Goal: Complete application form

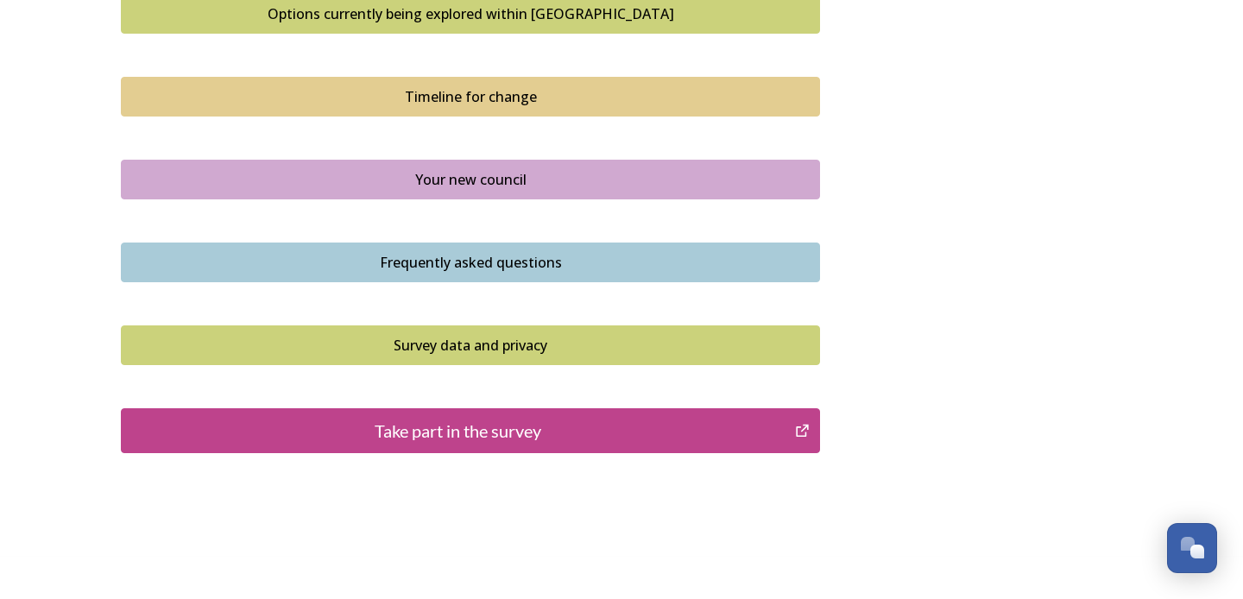
scroll to position [1216, 0]
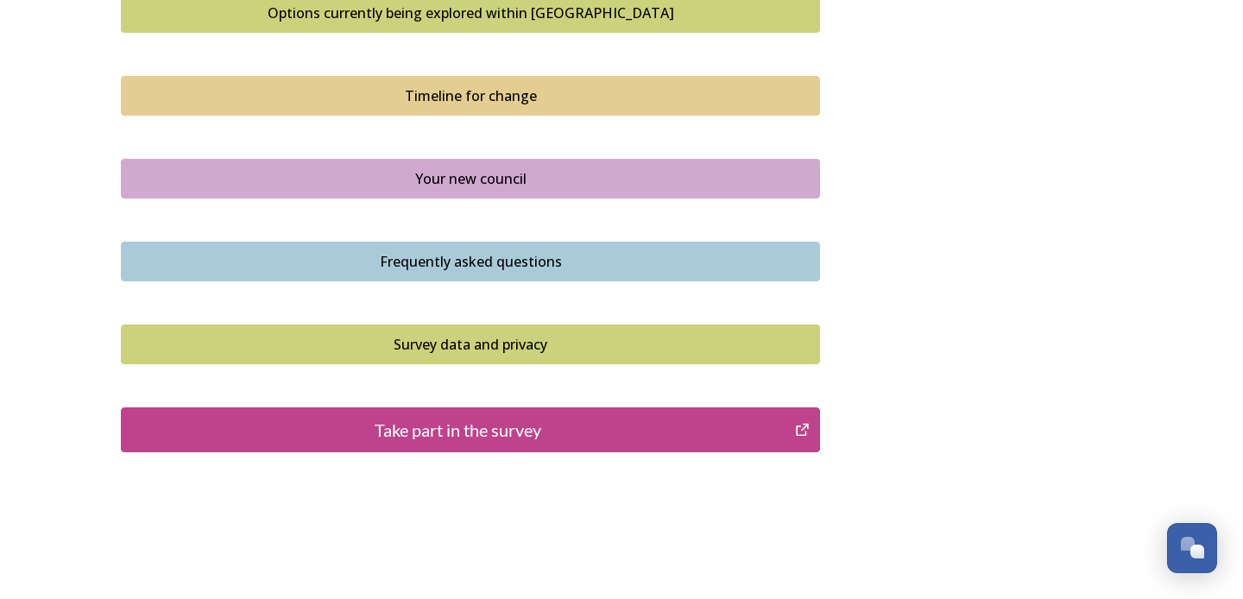
click at [429, 417] on div "Take part in the survey" at bounding box center [457, 430] width 655 height 26
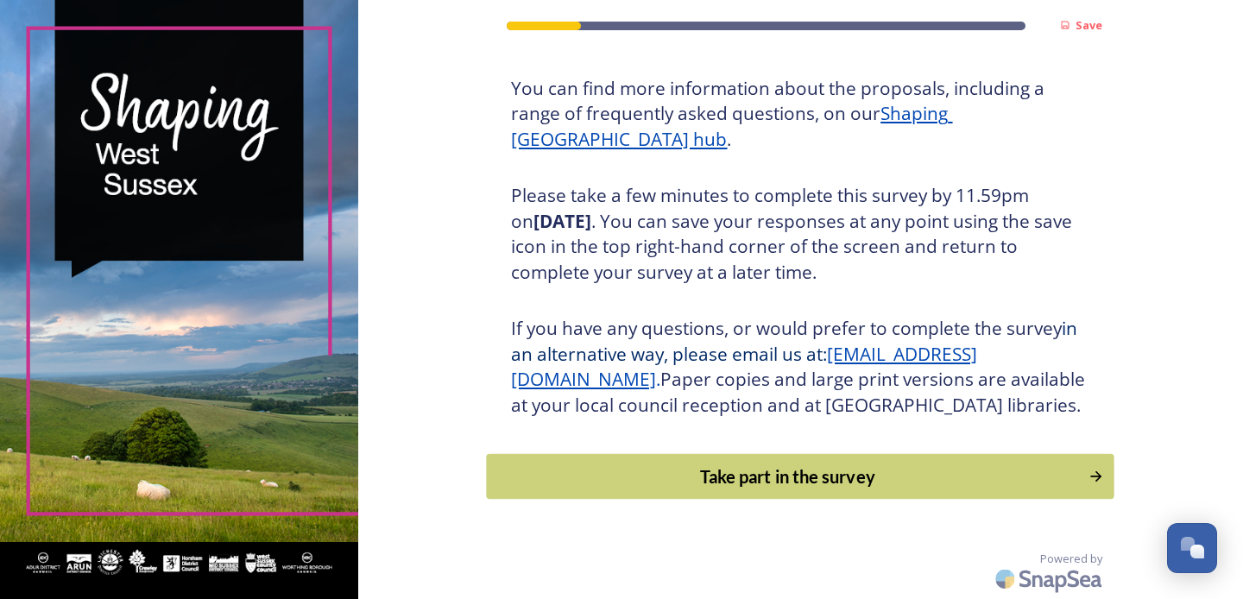
click at [756, 471] on div "Take part in the survey" at bounding box center [788, 477] width 584 height 26
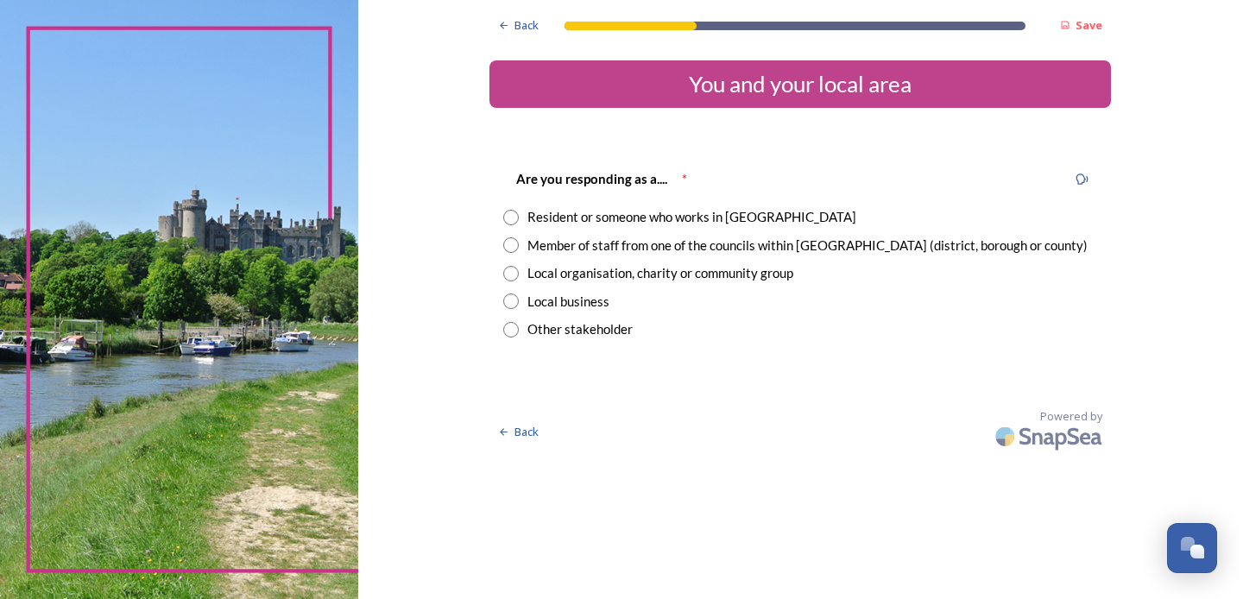
click at [519, 216] on input "radio" at bounding box center [511, 218] width 16 height 16
radio input "true"
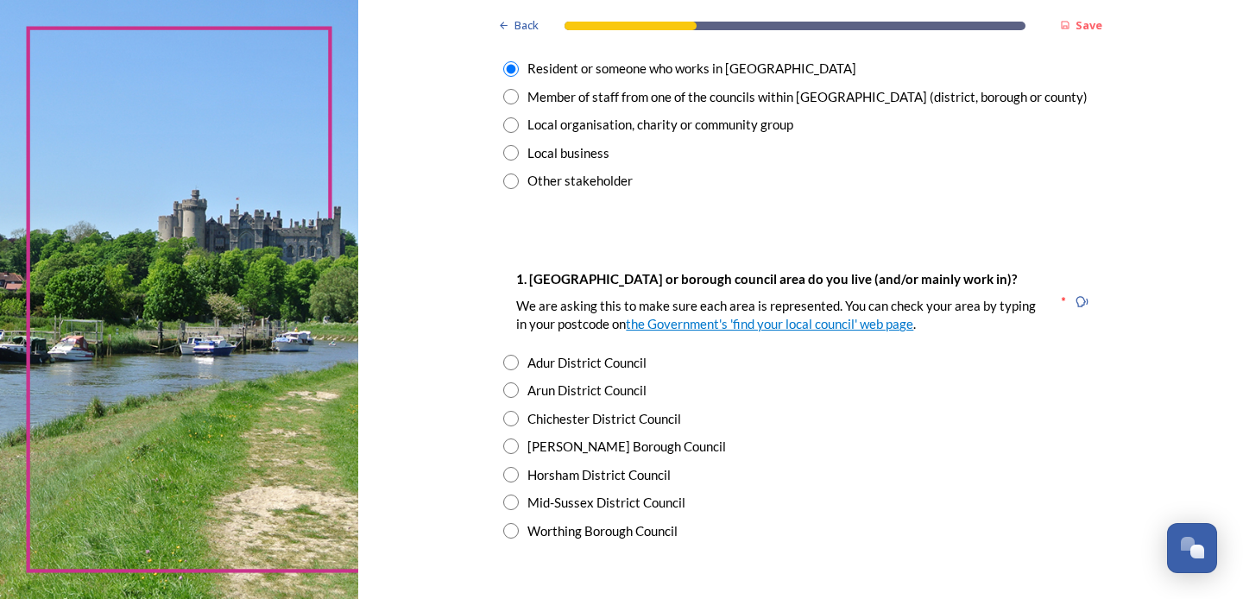
scroll to position [155, 0]
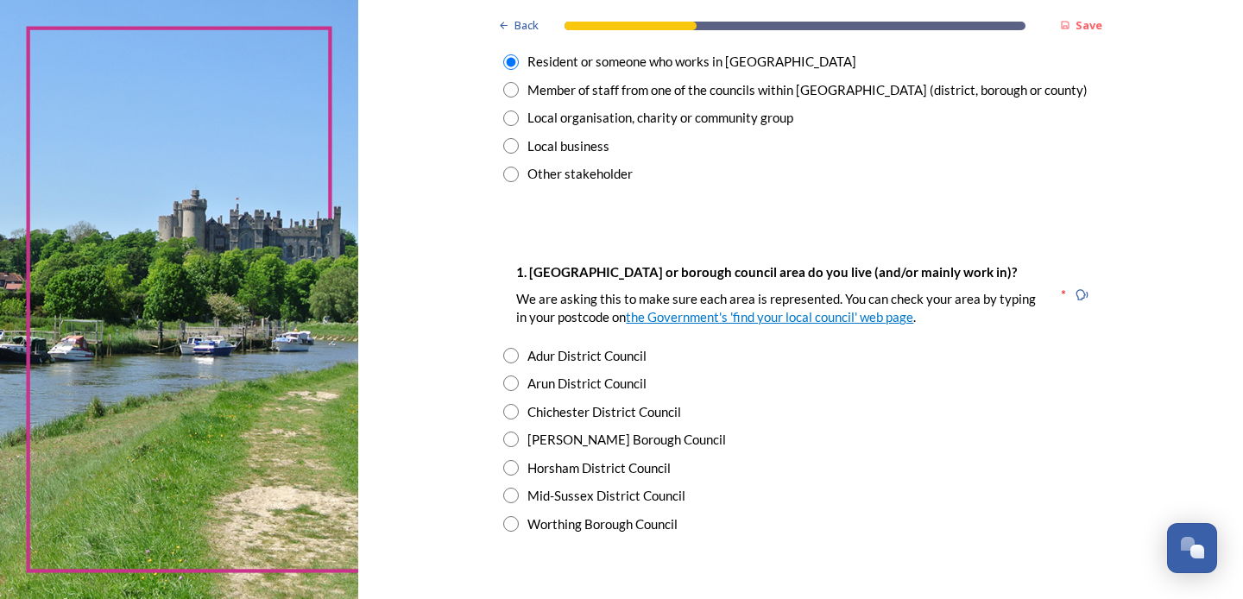
click at [519, 488] on input "radio" at bounding box center [511, 496] width 16 height 16
radio input "true"
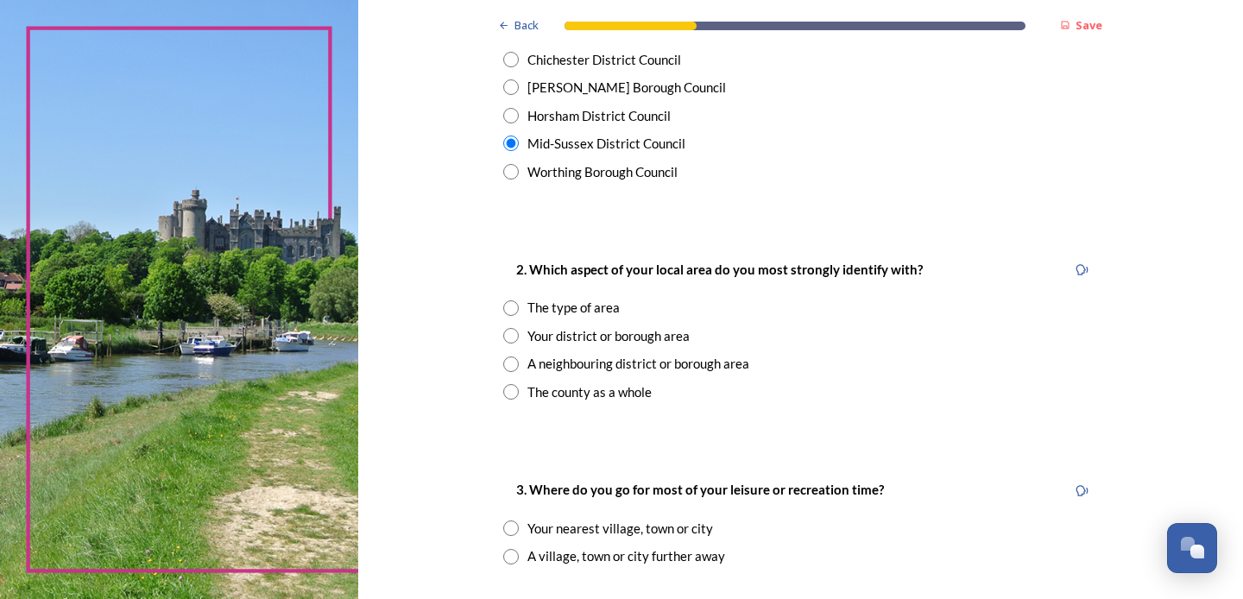
scroll to position [530, 0]
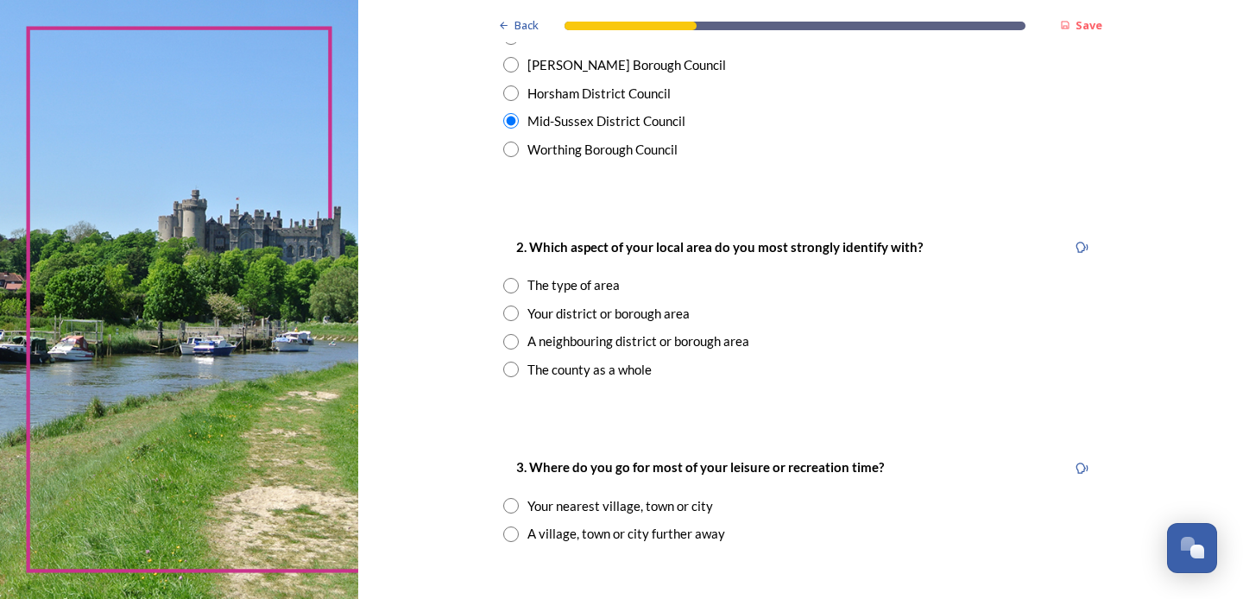
click at [519, 306] on input "radio" at bounding box center [511, 314] width 16 height 16
radio input "true"
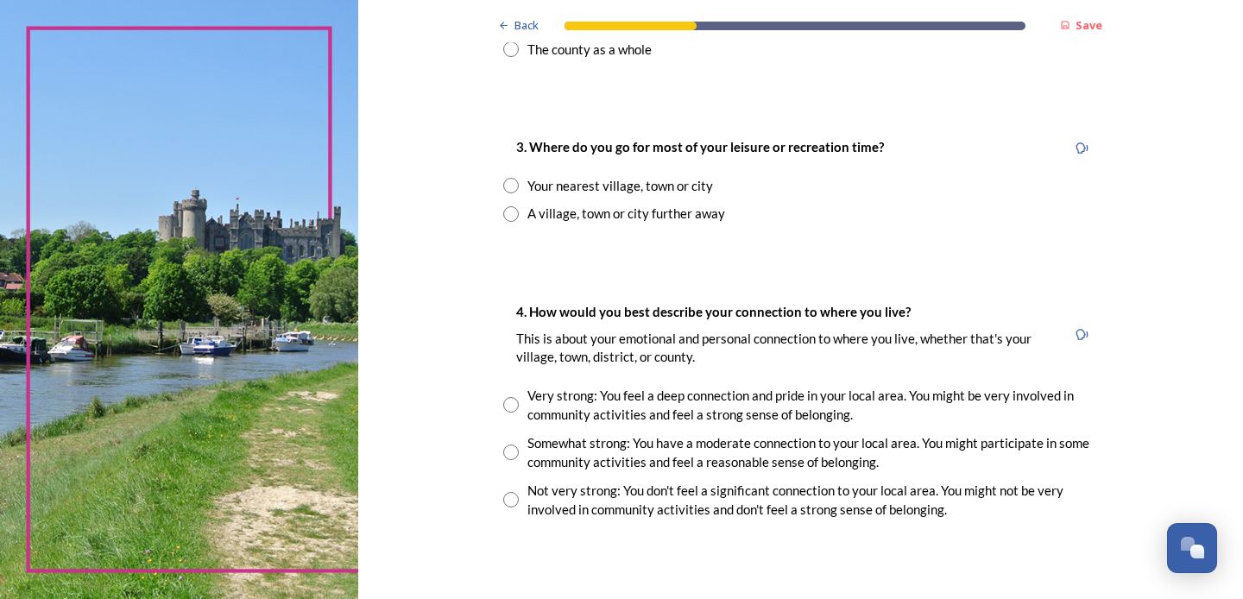
scroll to position [851, 0]
click at [519, 205] on input "radio" at bounding box center [511, 213] width 16 height 16
radio input "true"
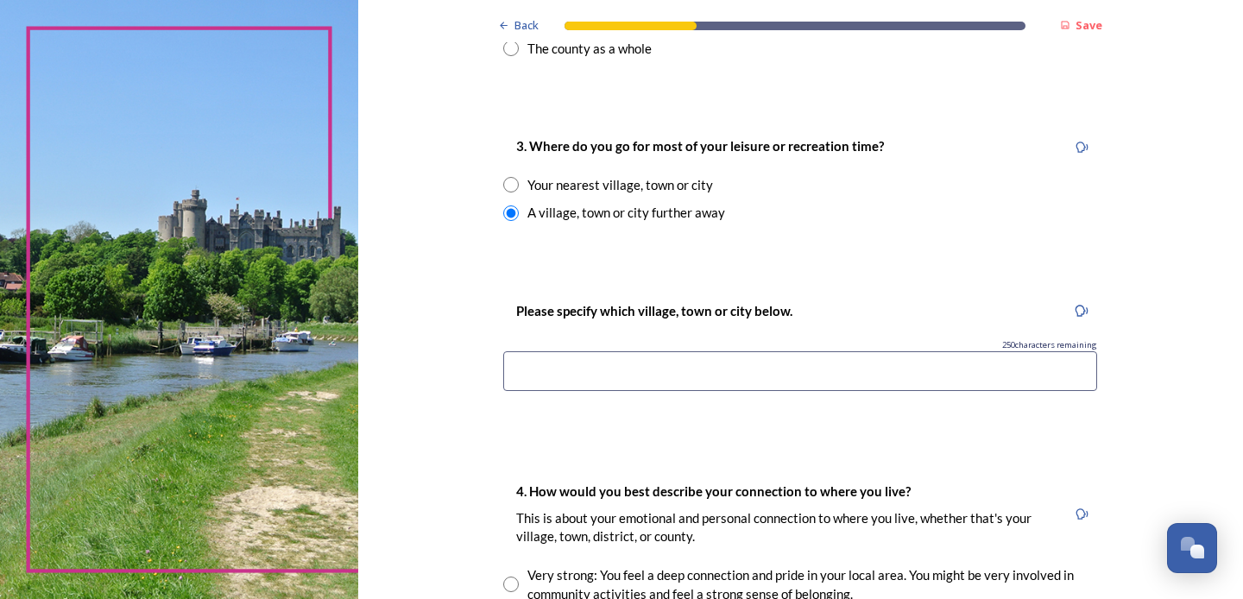
click at [564, 365] on input at bounding box center [800, 371] width 594 height 40
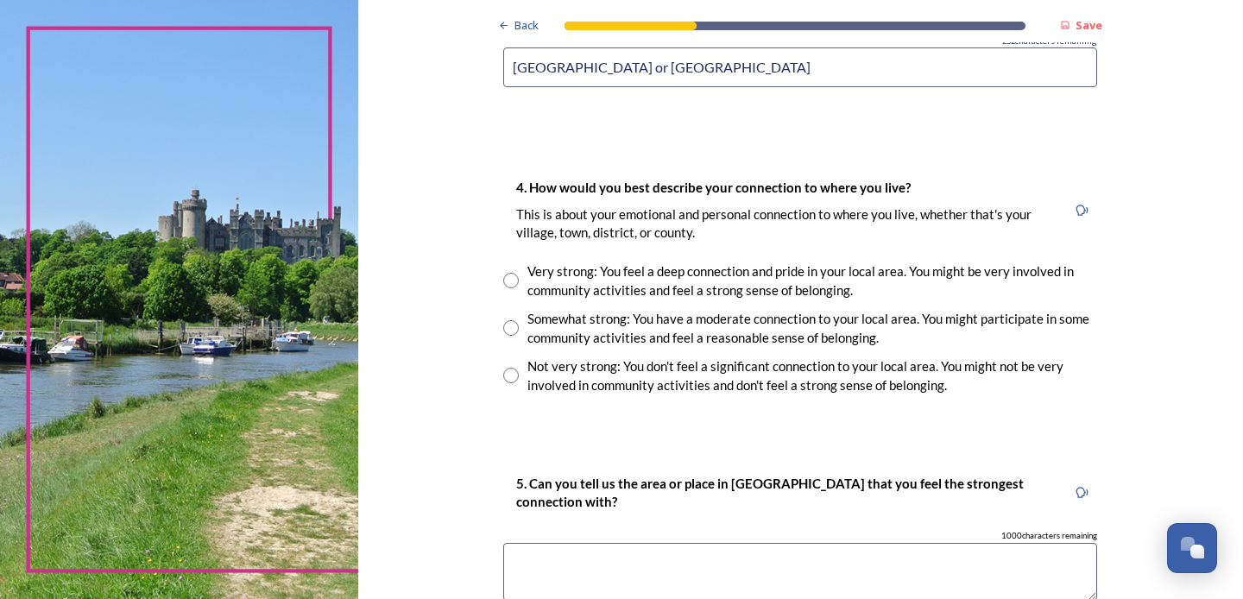
scroll to position [1160, 0]
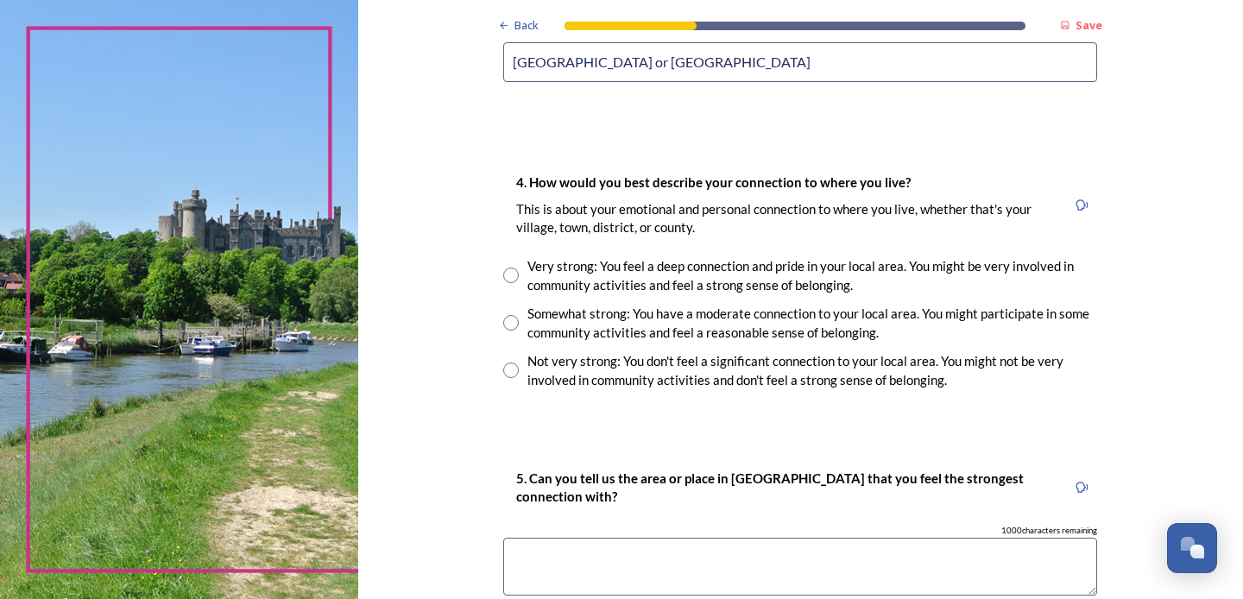
type input "[GEOGRAPHIC_DATA] or [GEOGRAPHIC_DATA]"
click at [519, 268] on input "radio" at bounding box center [511, 276] width 16 height 16
radio input "true"
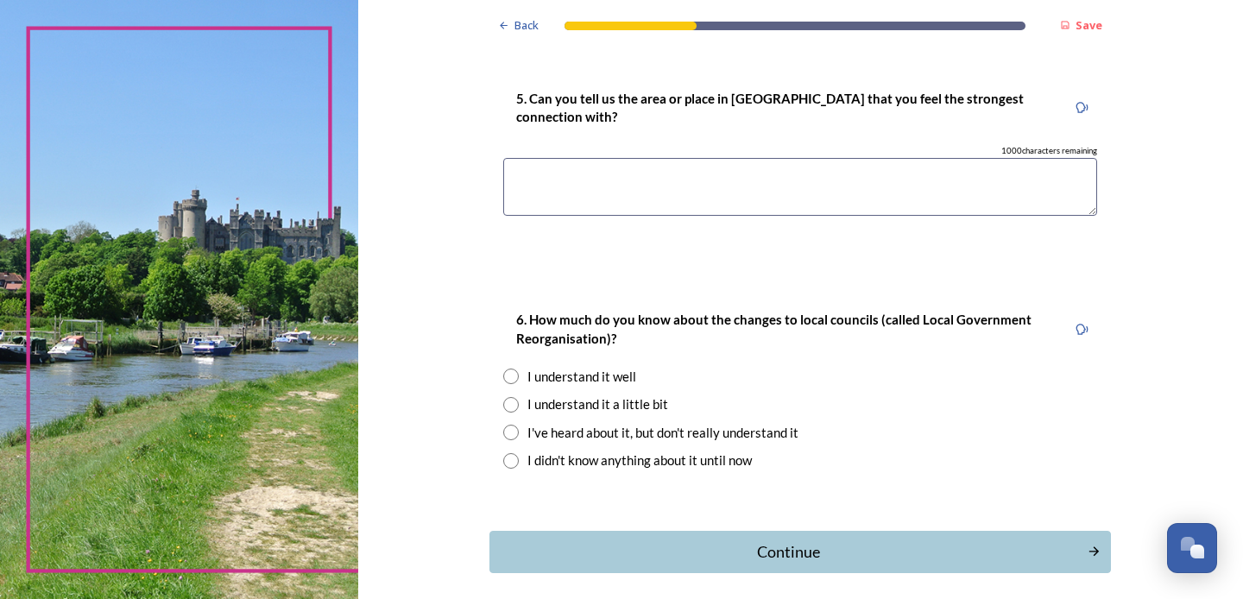
scroll to position [1547, 0]
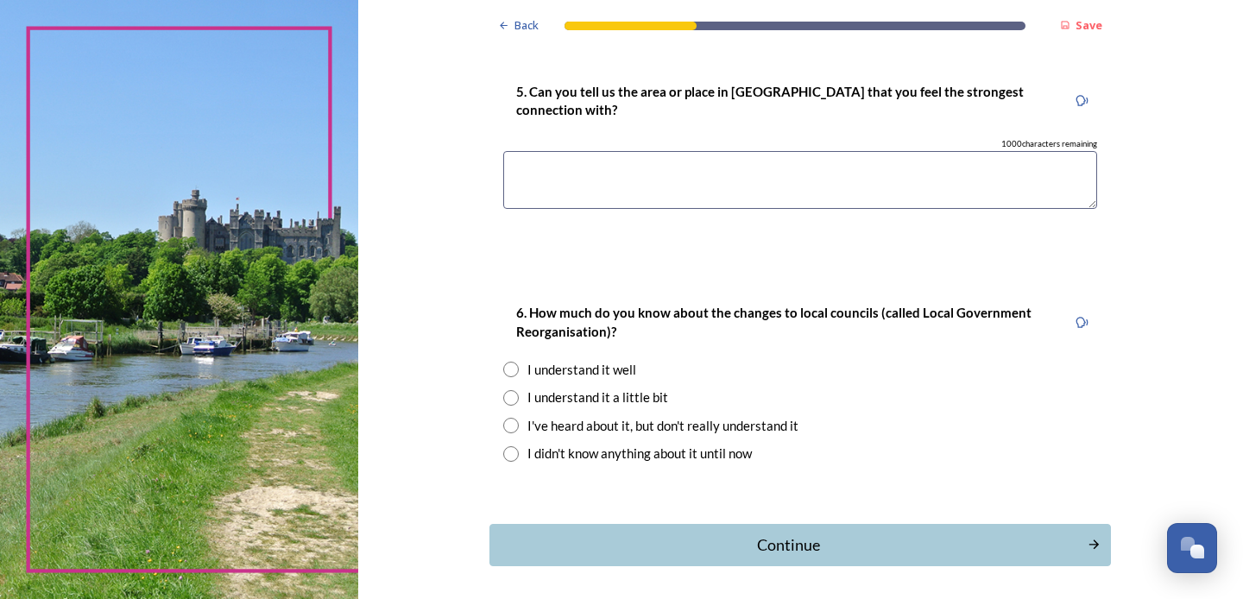
click at [554, 151] on textarea at bounding box center [800, 180] width 594 height 58
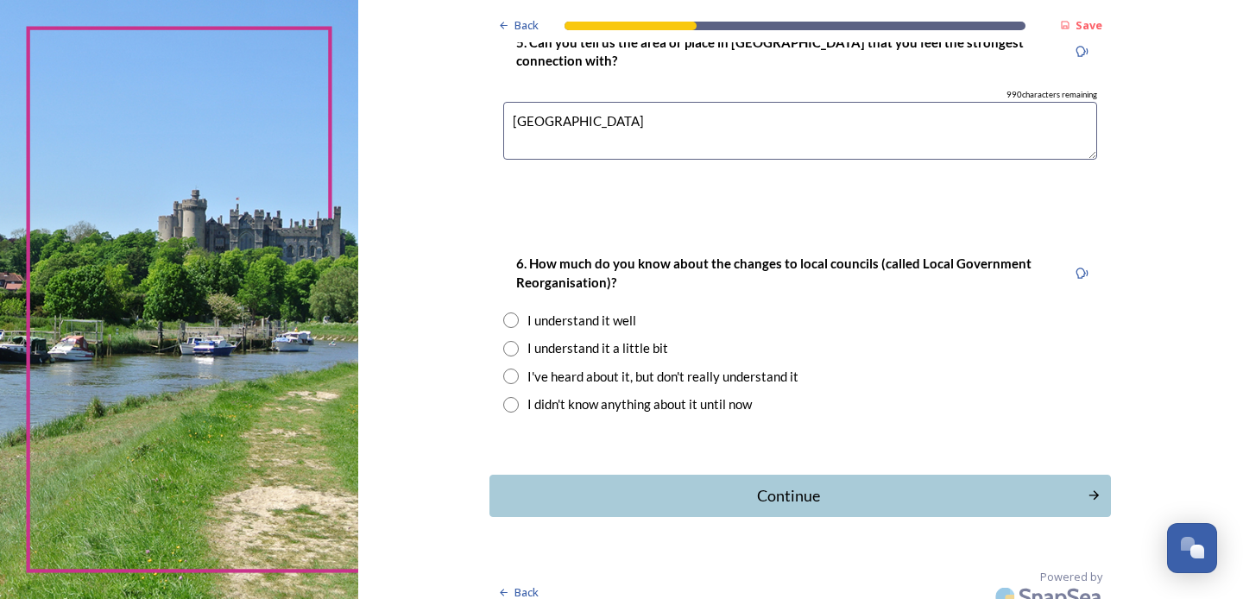
scroll to position [1595, 0]
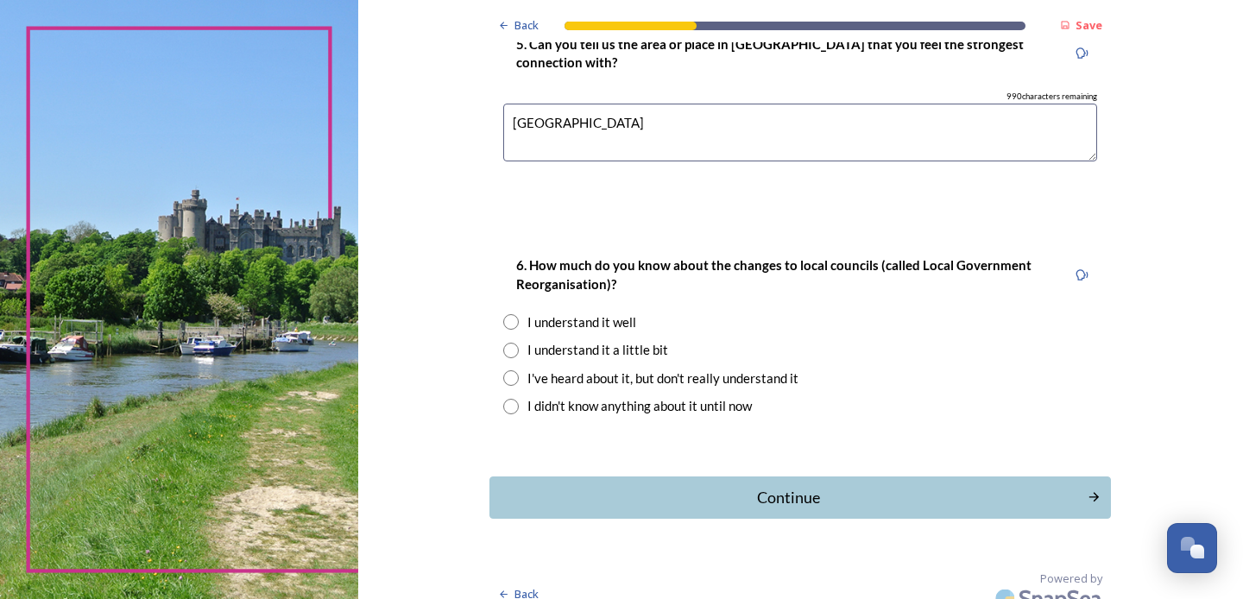
type textarea "[GEOGRAPHIC_DATA]"
click at [519, 314] on input "radio" at bounding box center [511, 322] width 16 height 16
radio input "true"
click at [816, 486] on div "Continue" at bounding box center [788, 497] width 585 height 23
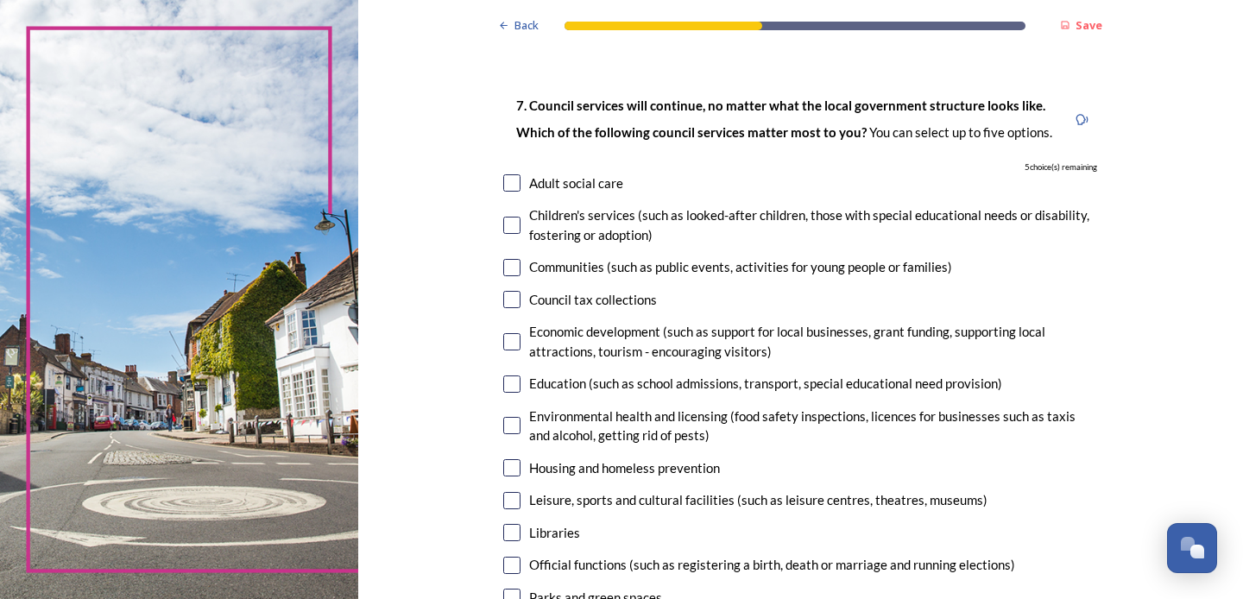
scroll to position [73, 0]
click at [521, 224] on input "checkbox" at bounding box center [511, 226] width 17 height 17
checkbox input "true"
click at [521, 180] on input "checkbox" at bounding box center [511, 183] width 17 height 17
checkbox input "true"
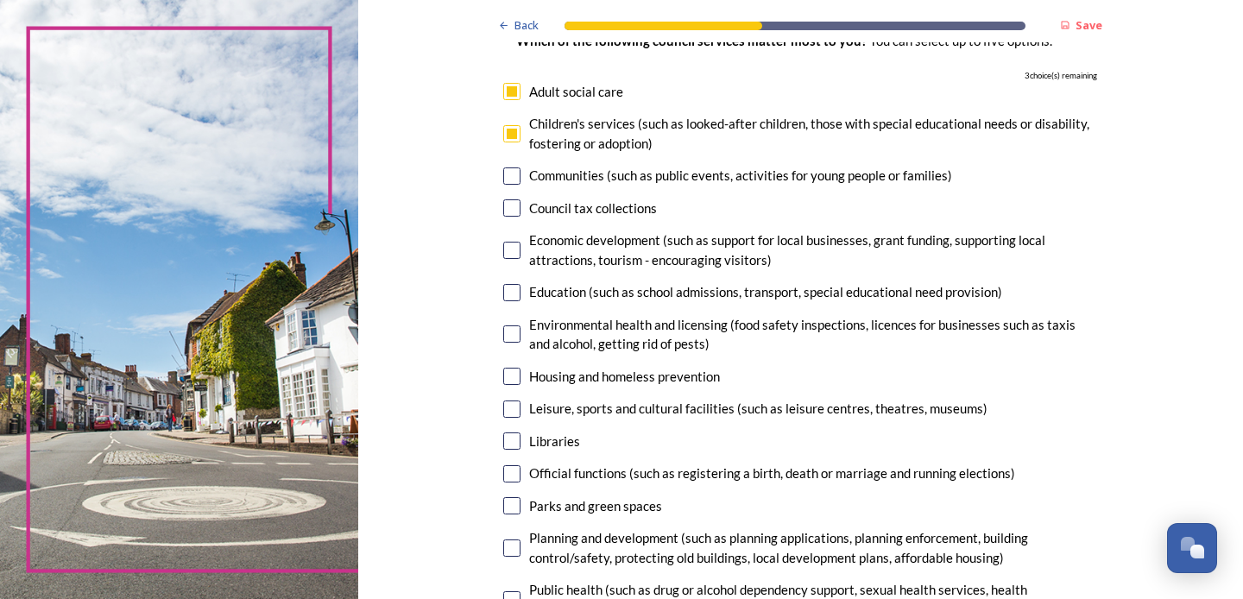
scroll to position [173, 0]
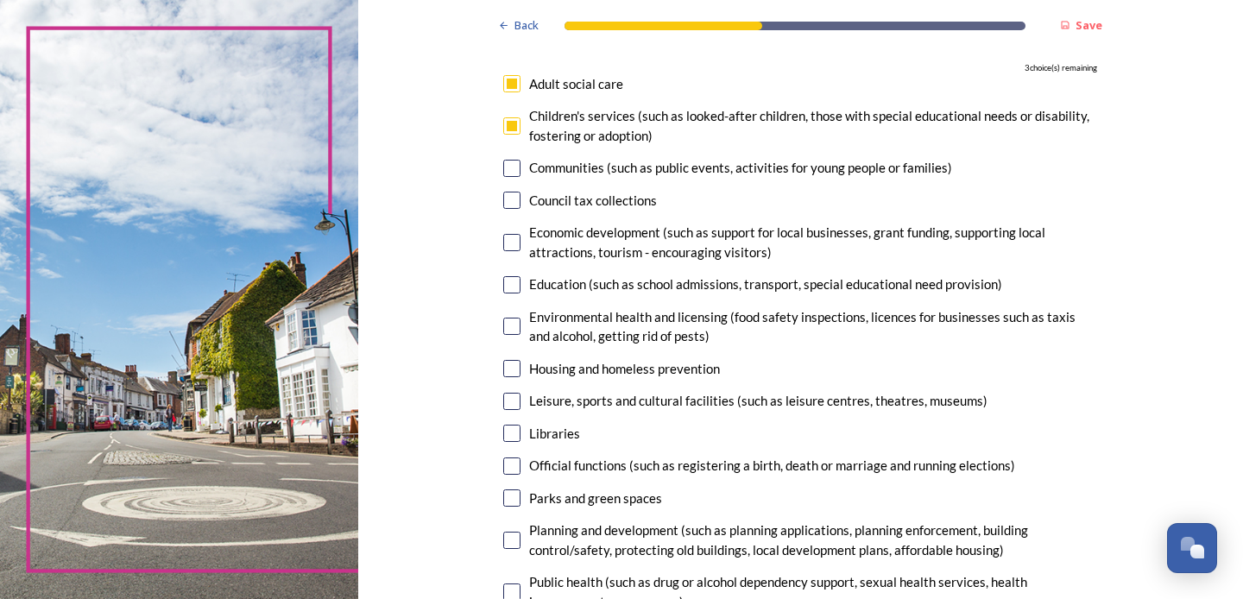
click at [521, 279] on input "checkbox" at bounding box center [511, 284] width 17 height 17
checkbox input "true"
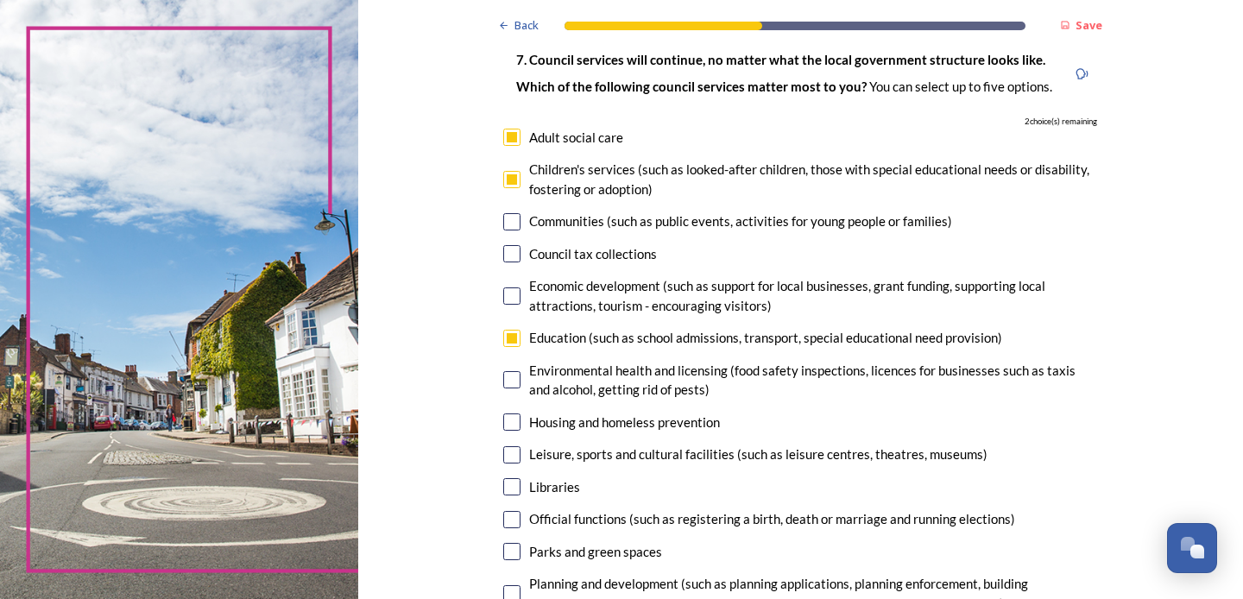
scroll to position [117, 0]
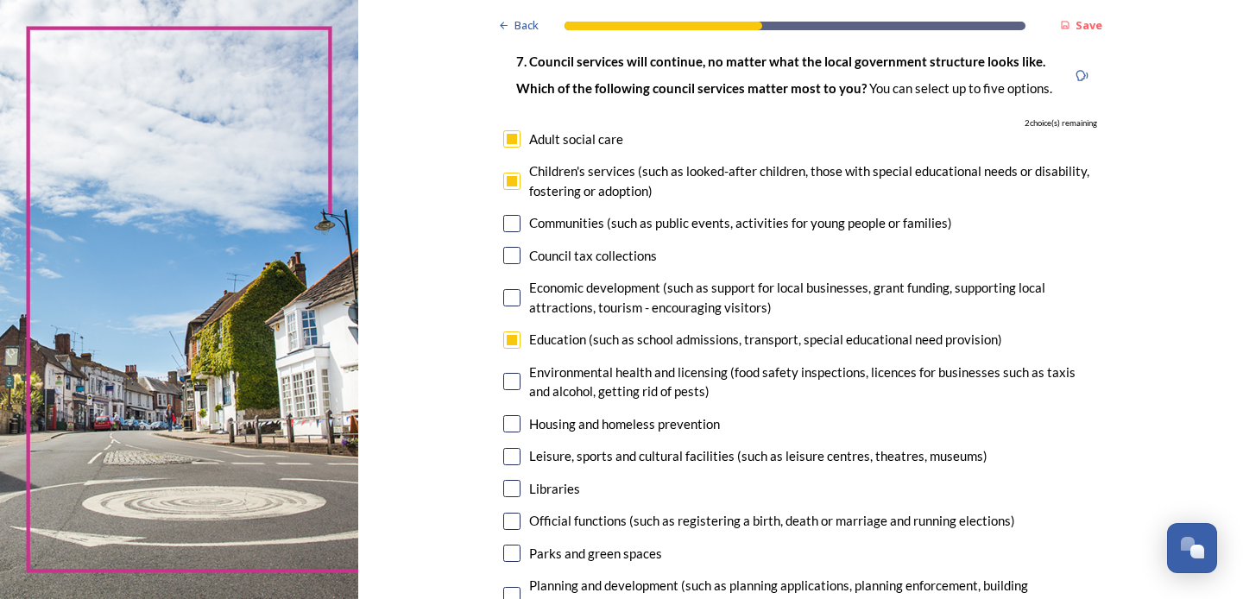
click at [521, 417] on input "checkbox" at bounding box center [511, 423] width 17 height 17
checkbox input "true"
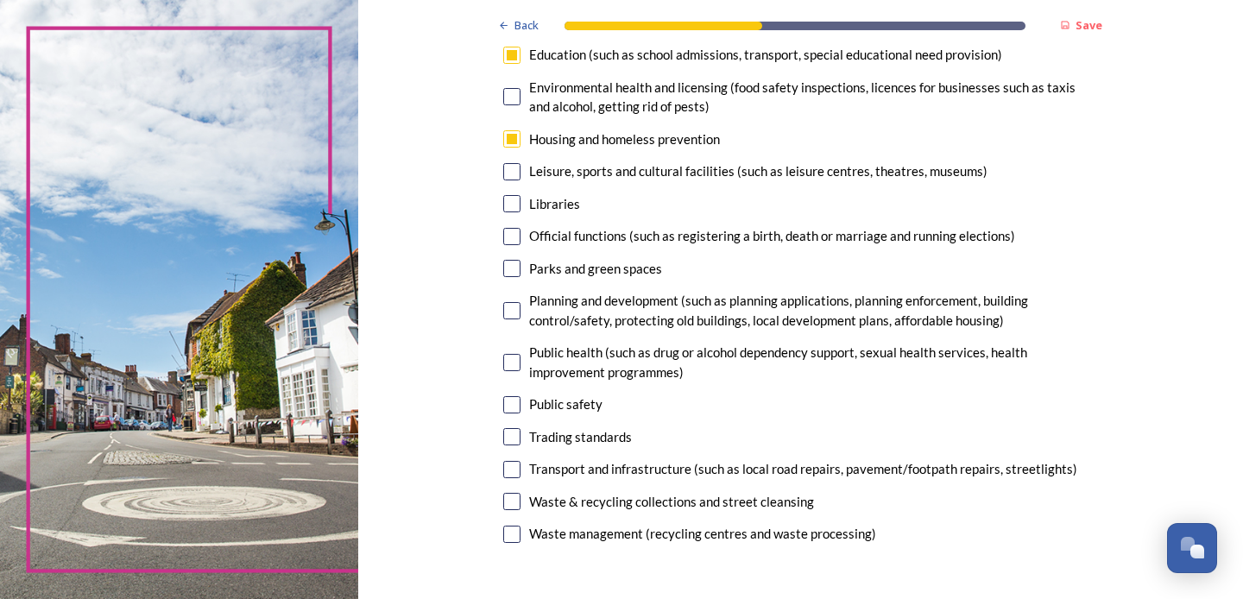
scroll to position [405, 0]
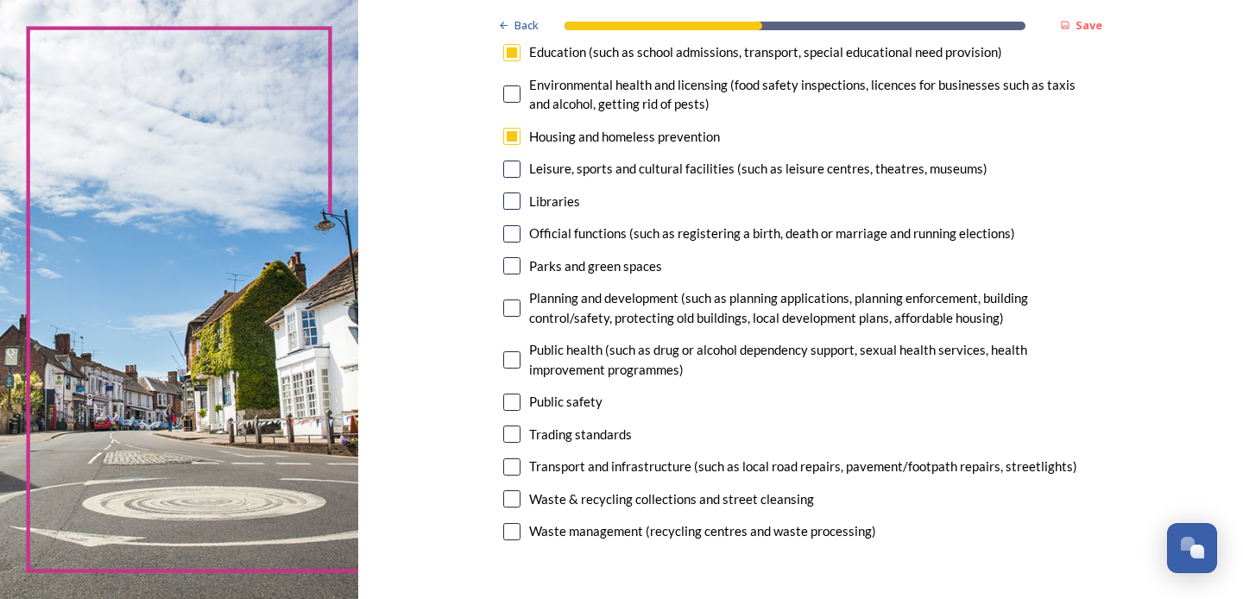
click at [521, 458] on input "checkbox" at bounding box center [511, 466] width 17 height 17
checkbox input "true"
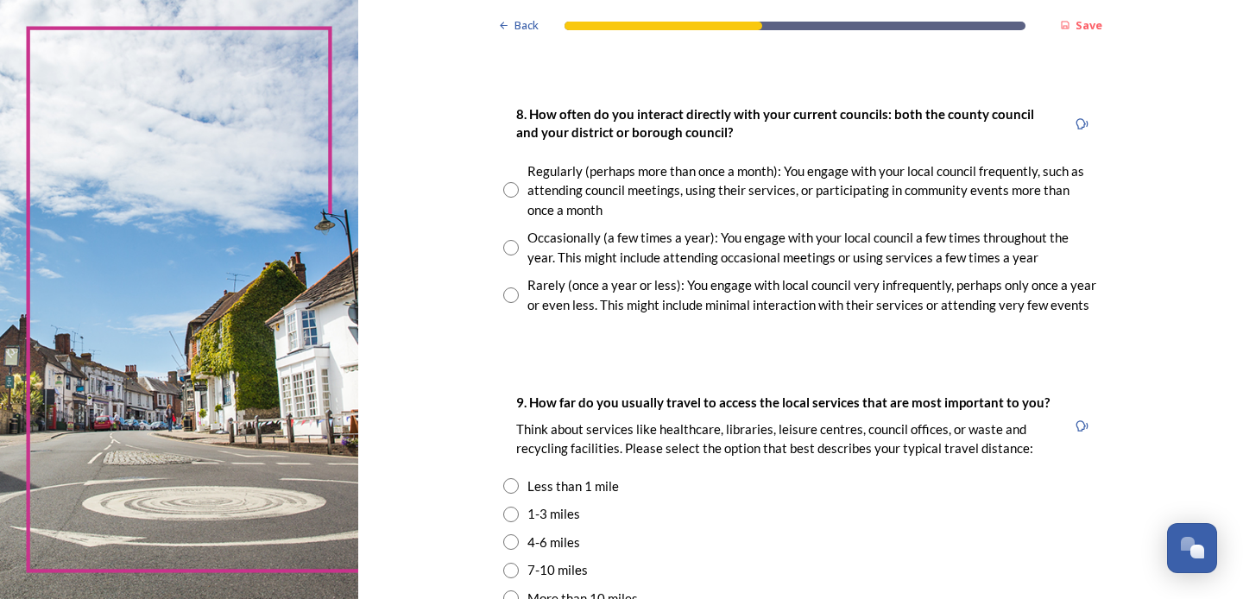
scroll to position [929, 0]
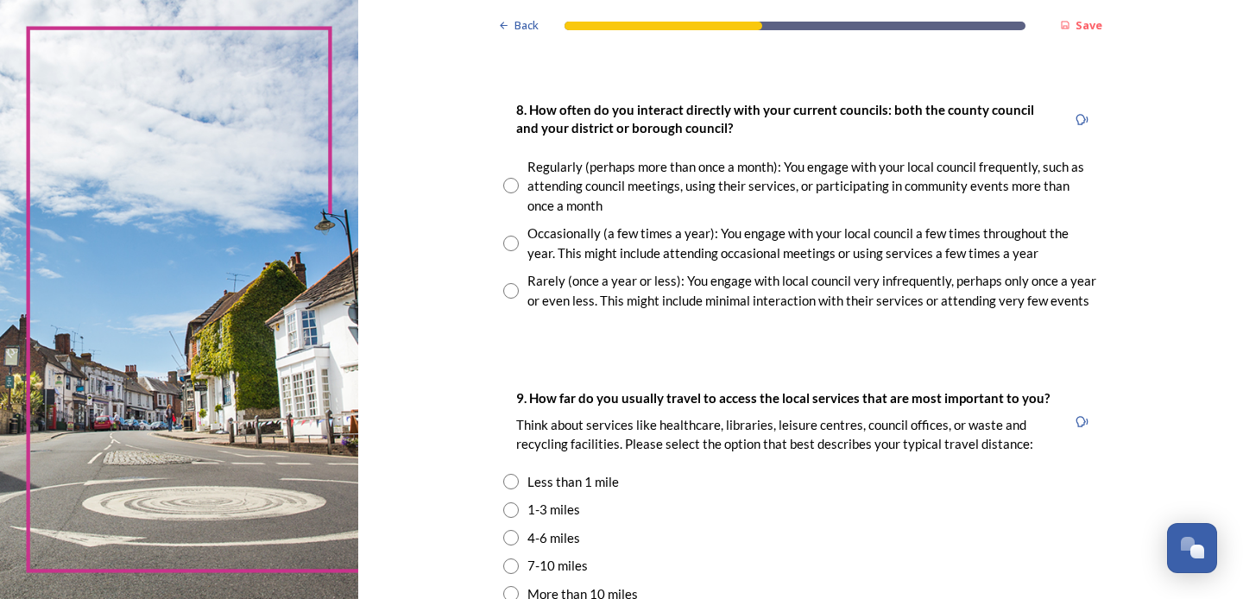
click at [519, 178] on input "radio" at bounding box center [511, 186] width 16 height 16
radio input "true"
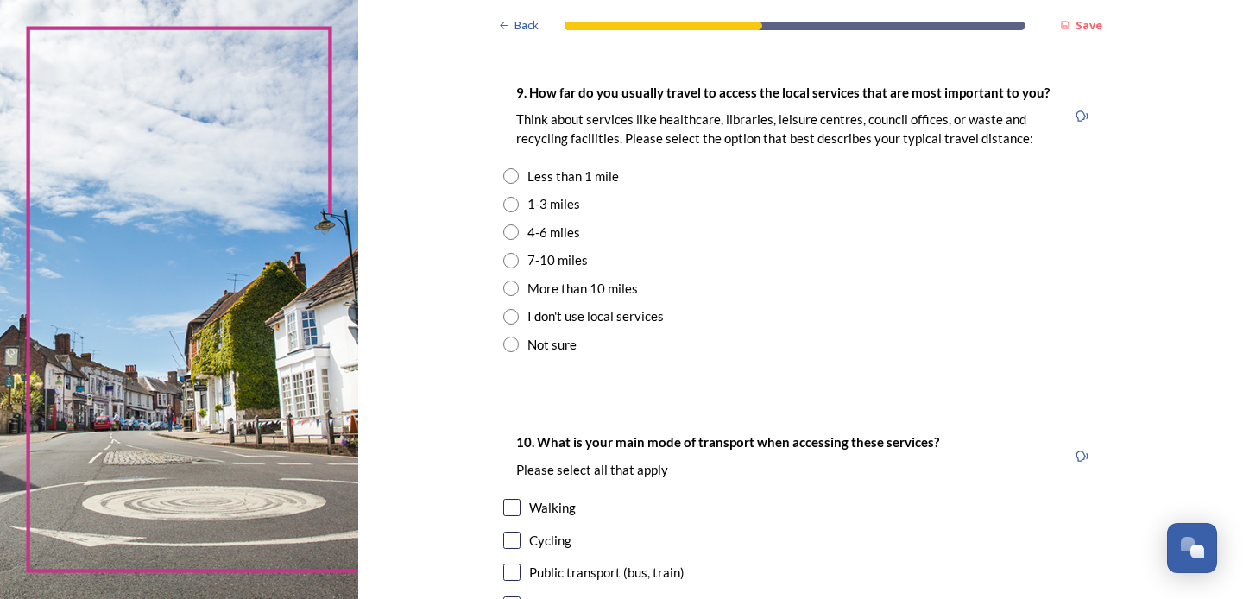
scroll to position [1236, 0]
click at [519, 224] on input "radio" at bounding box center [511, 232] width 16 height 16
radio input "true"
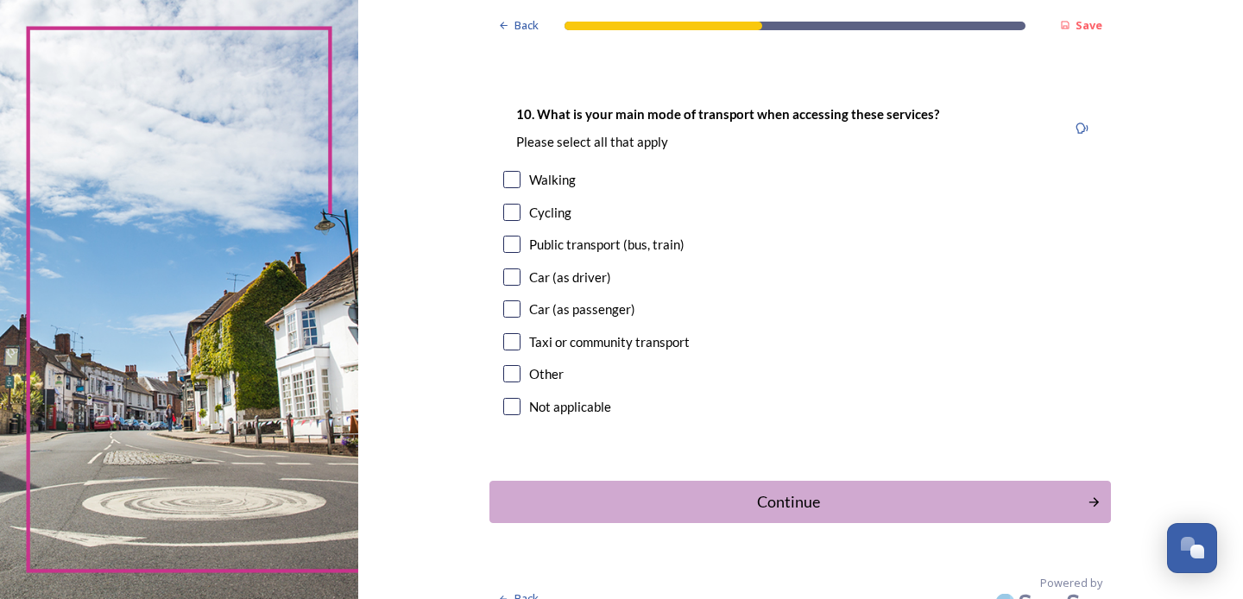
scroll to position [1564, 0]
click at [521, 170] on input "checkbox" at bounding box center [511, 178] width 17 height 17
checkbox input "true"
click at [521, 235] on input "checkbox" at bounding box center [511, 243] width 17 height 17
checkbox input "true"
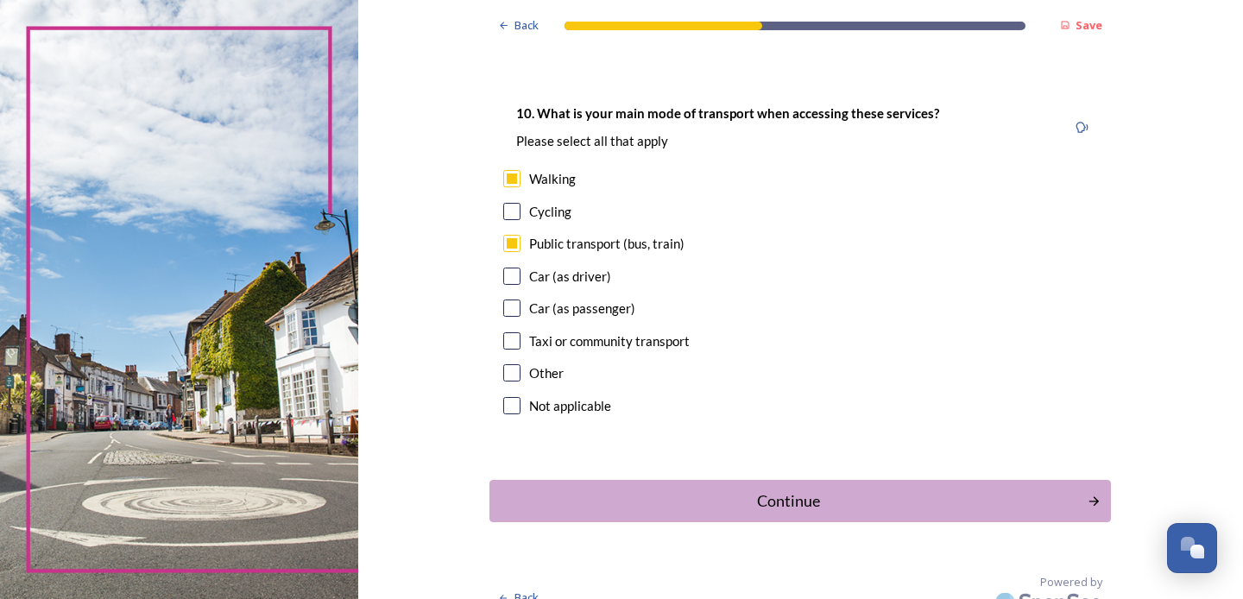
click at [521, 268] on input "checkbox" at bounding box center [511, 276] width 17 height 17
checkbox input "true"
click at [796, 490] on div "Continue" at bounding box center [788, 501] width 585 height 23
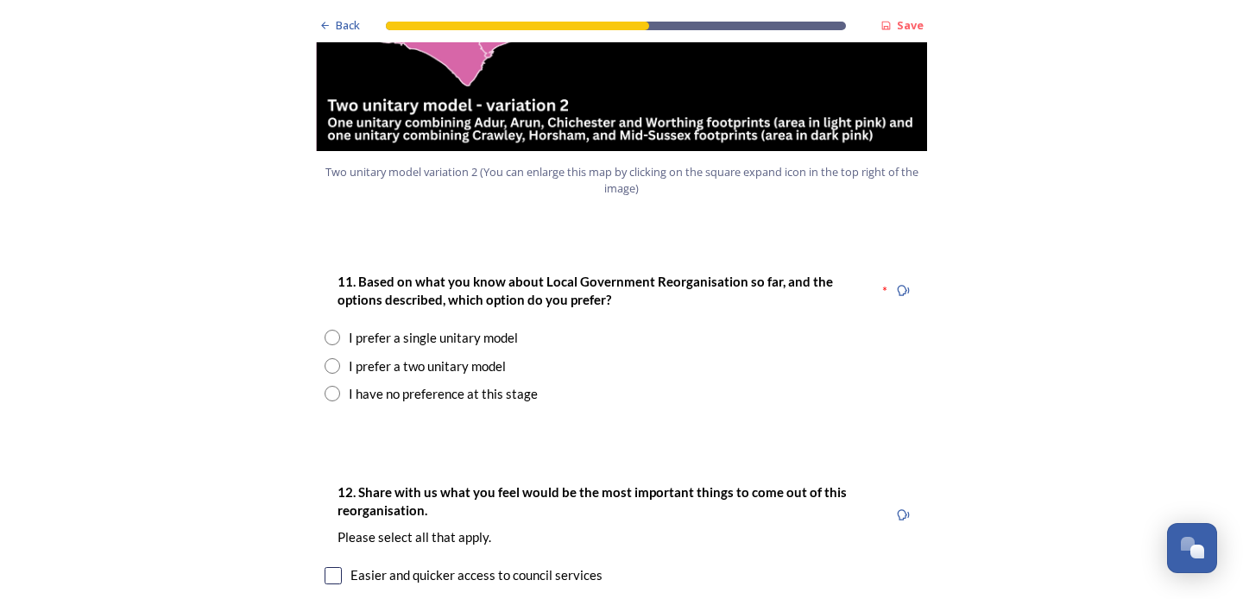
scroll to position [2147, 0]
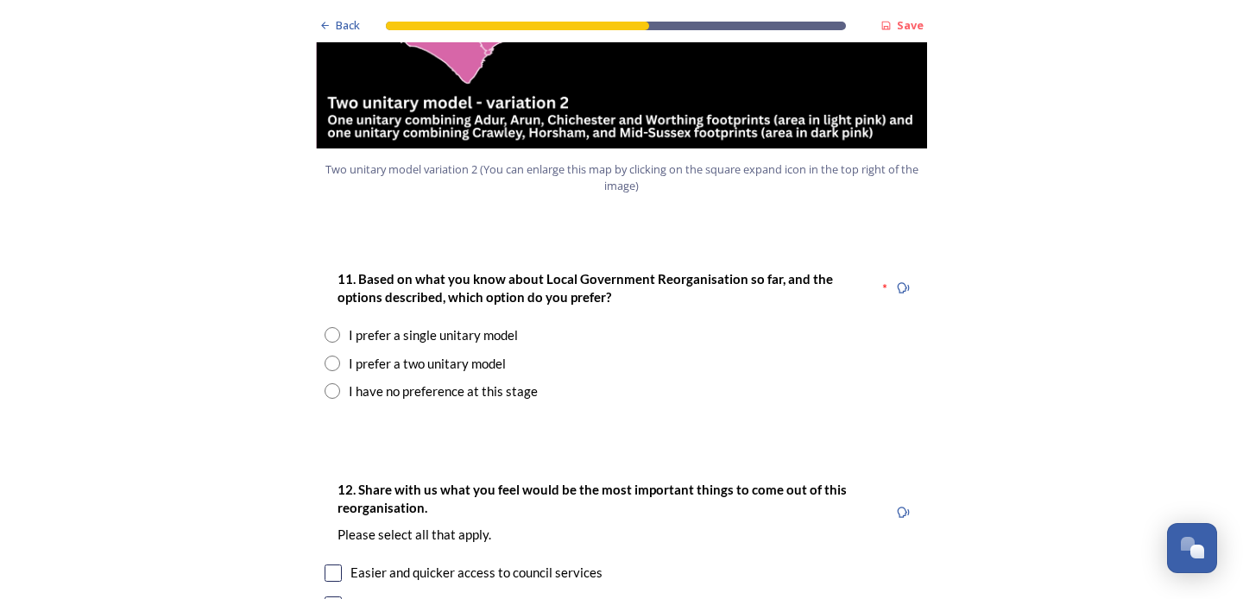
click at [330, 356] on input "radio" at bounding box center [333, 364] width 16 height 16
radio input "true"
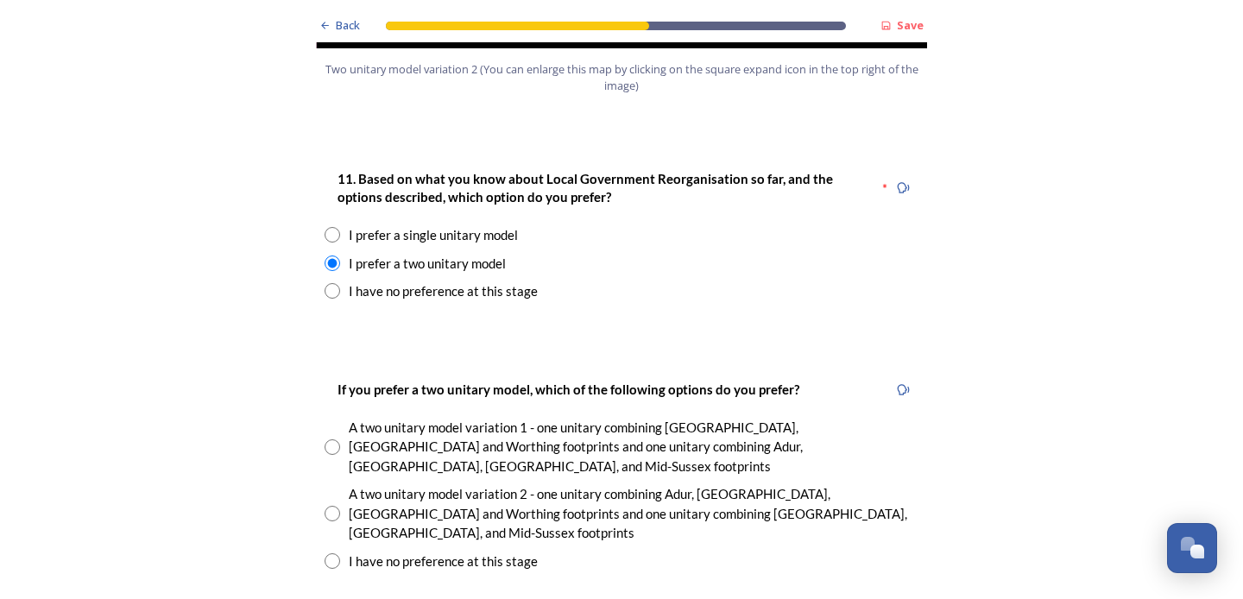
scroll to position [2286, 0]
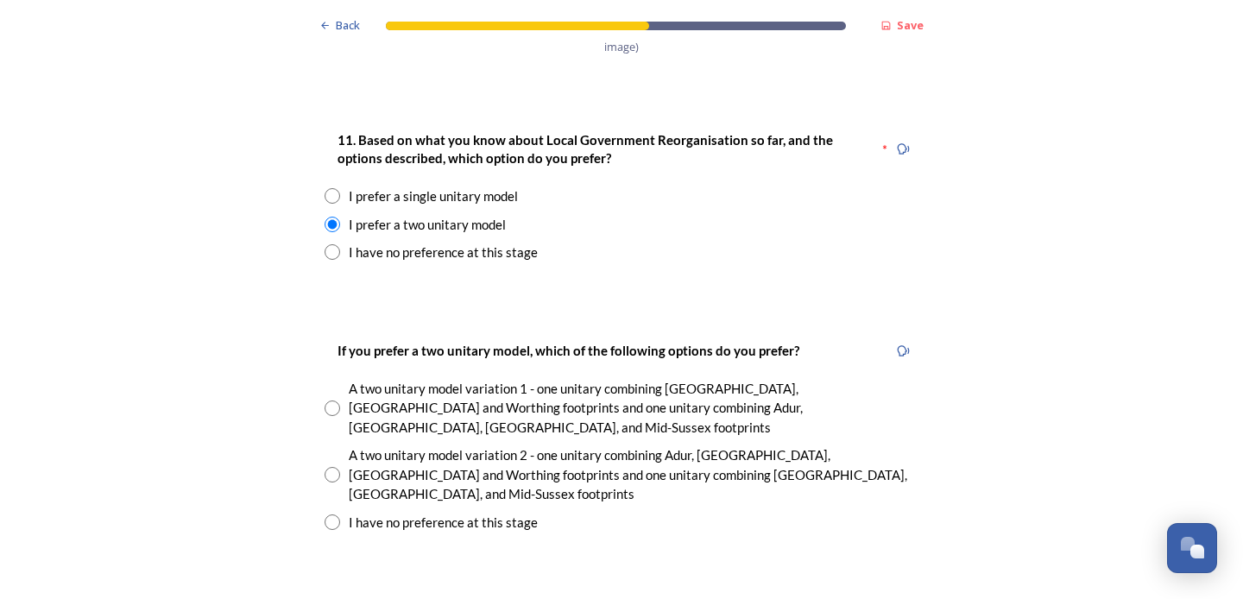
click at [333, 467] on input "radio" at bounding box center [333, 475] width 16 height 16
radio input "true"
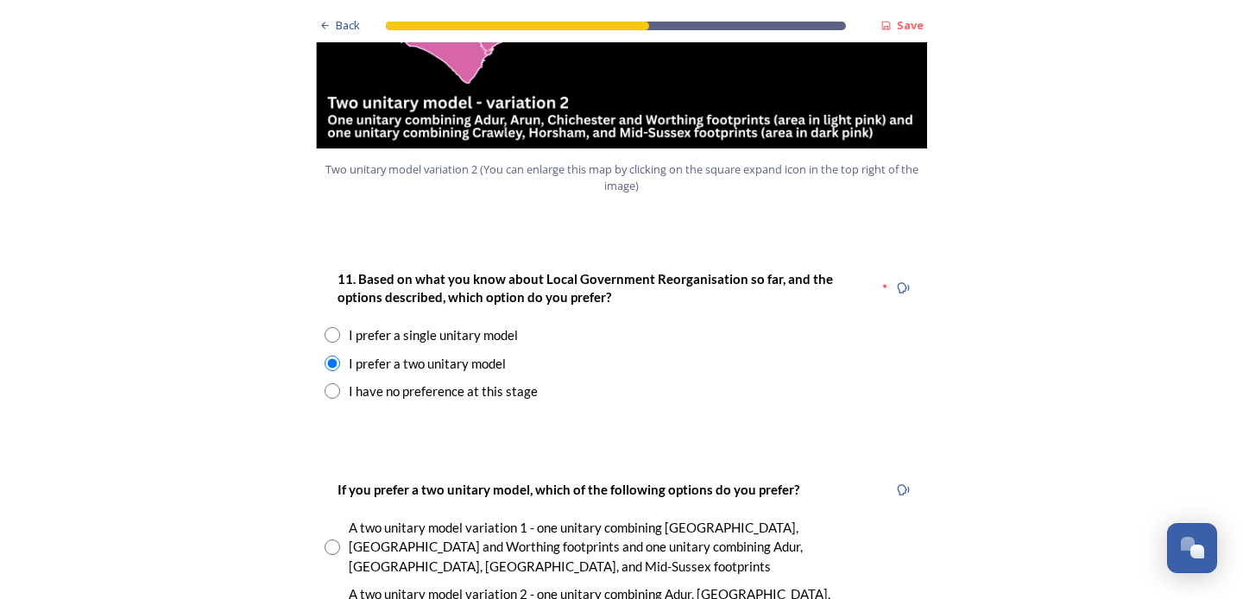
scroll to position [2166, 0]
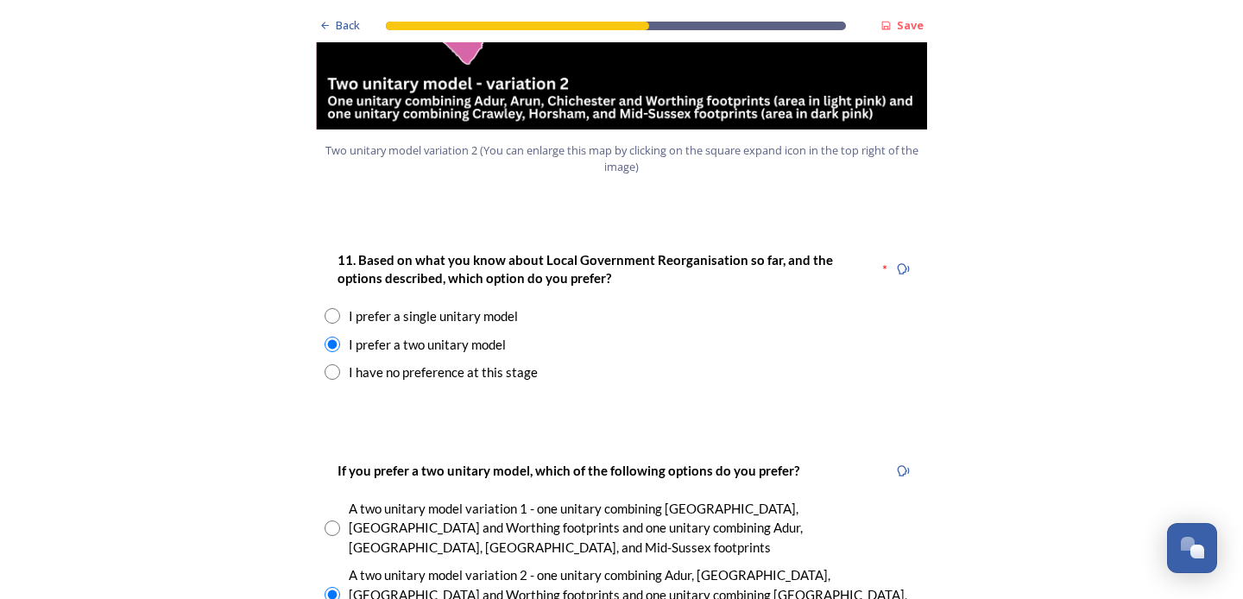
click at [331, 521] on input "radio" at bounding box center [333, 529] width 16 height 16
radio input "true"
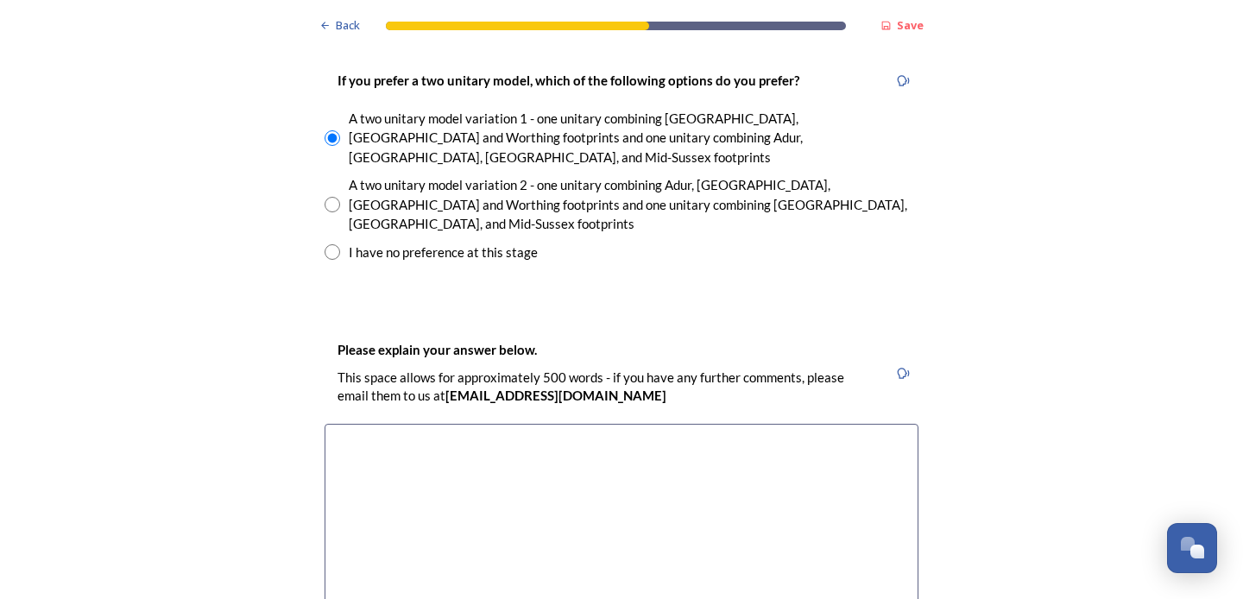
scroll to position [2558, 0]
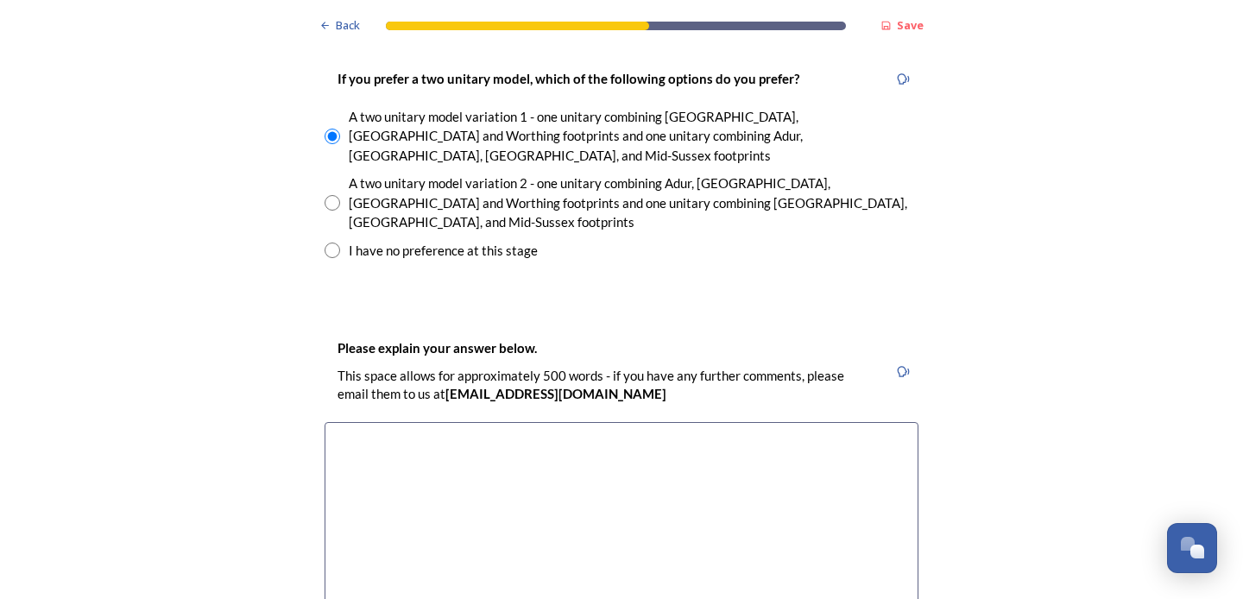
click at [354, 422] on textarea at bounding box center [622, 519] width 594 height 194
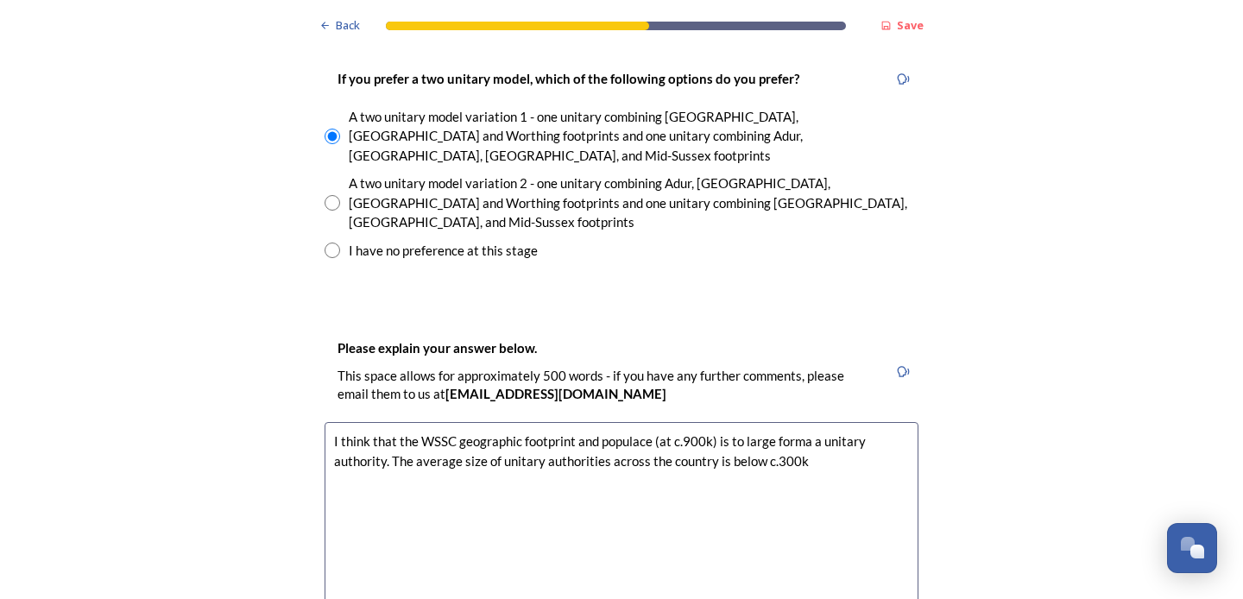
click at [463, 422] on textarea "I think that the WSSC geographic footprint and populace (at c.900k) is to large…" at bounding box center [622, 519] width 594 height 194
click at [882, 422] on textarea "I think that the WSSC geographic footprint and populace (at c.900k) is to large…" at bounding box center [622, 519] width 594 height 194
click at [390, 422] on textarea "I think that the WSSC geographic footprint and populace (at c.900k) is to large…" at bounding box center [622, 519] width 594 height 194
click at [506, 422] on textarea "I think that the WSSC geographic footprint and populace (at c.900k) is to large…" at bounding box center [622, 519] width 594 height 194
click at [577, 422] on textarea "I think that the WSSC geographic footprint and populace (at c.900k) is to large…" at bounding box center [622, 519] width 594 height 194
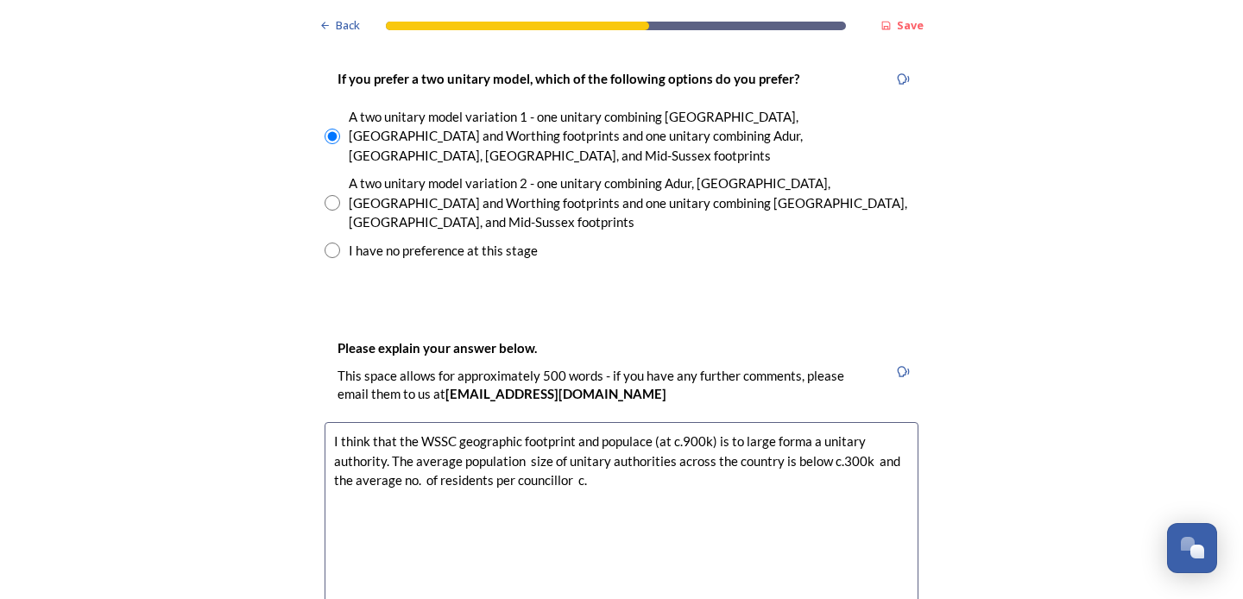
click at [593, 422] on textarea "I think that the WSSC geographic footprint and populace (at c.900k) is to large…" at bounding box center [622, 519] width 594 height 194
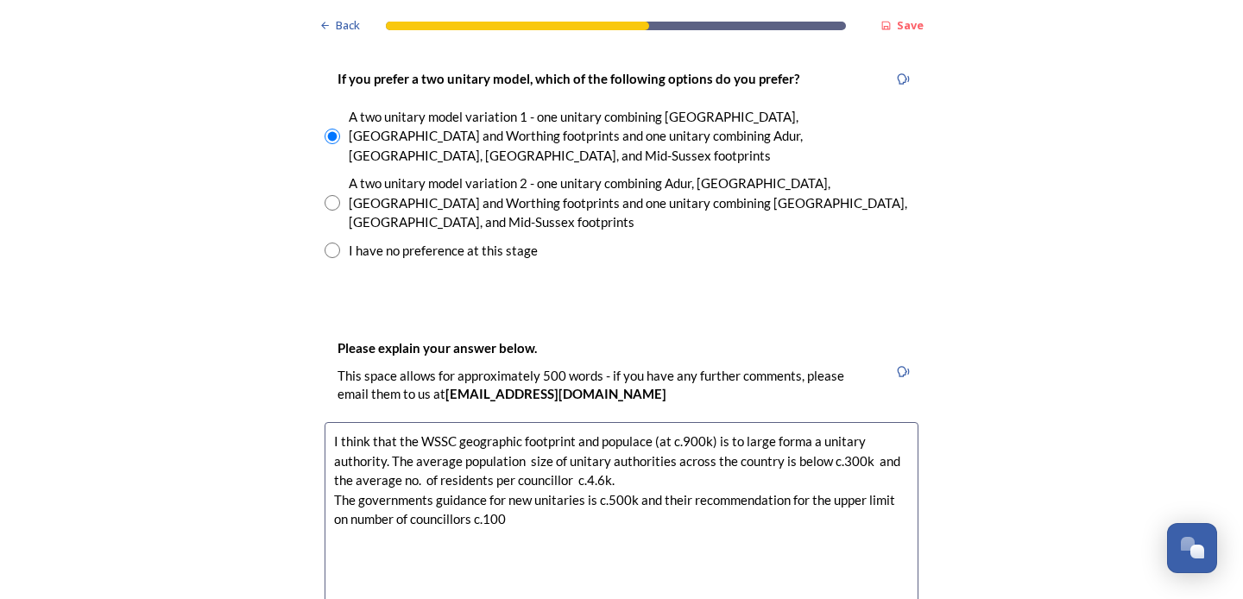
click at [484, 422] on textarea "I think that the WSSC geographic footprint and populace (at c.900k) is to large…" at bounding box center [622, 519] width 594 height 194
click at [497, 422] on textarea "I think that the WSSC geographic footprint and populace (at c.900k) is to large…" at bounding box center [622, 519] width 594 height 194
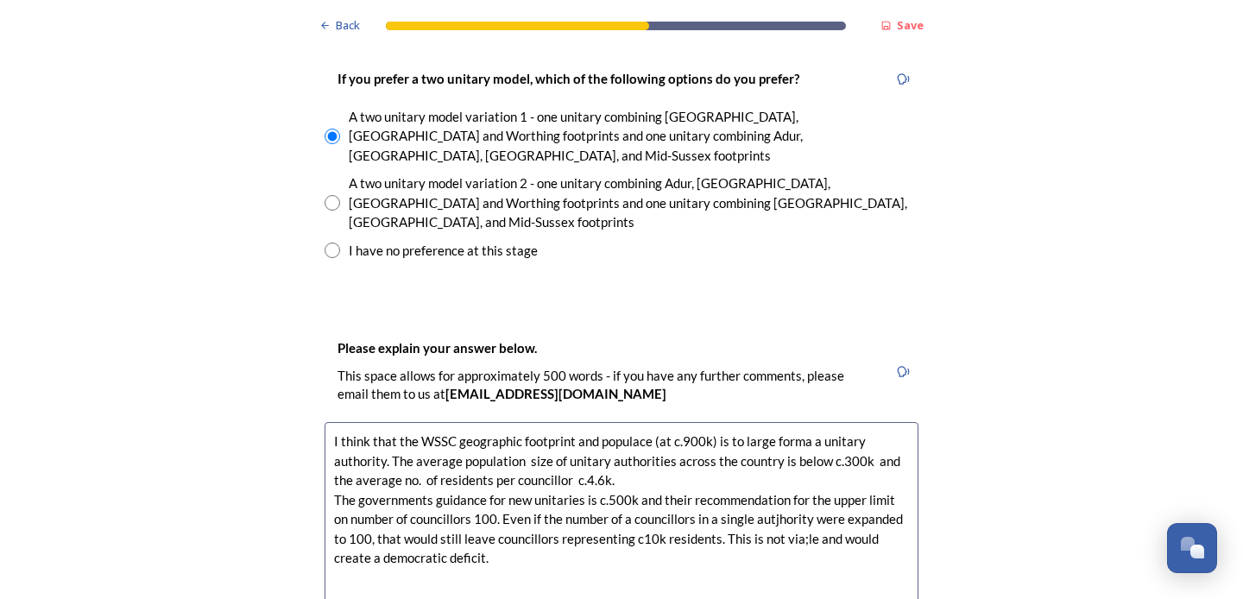
click at [736, 422] on textarea "I think that the WSSC geographic footprint and populace (at c.900k) is to large…" at bounding box center [622, 519] width 594 height 194
click at [826, 422] on textarea "I think that the WSSC geographic footprint and populace (at c.900k) is too larg…" at bounding box center [622, 519] width 594 height 194
click at [800, 430] on textarea "I think that the WSSC geographic footprint and populace (at c.900k) is too larg…" at bounding box center [622, 519] width 594 height 194
click at [495, 451] on textarea "I think that the WSSC geographic footprint and populace (at c.900k) is too larg…" at bounding box center [622, 519] width 594 height 194
click at [636, 422] on textarea "I think that the WSSC geographic footprint and populace (at c.900k) is too larg…" at bounding box center [622, 519] width 594 height 194
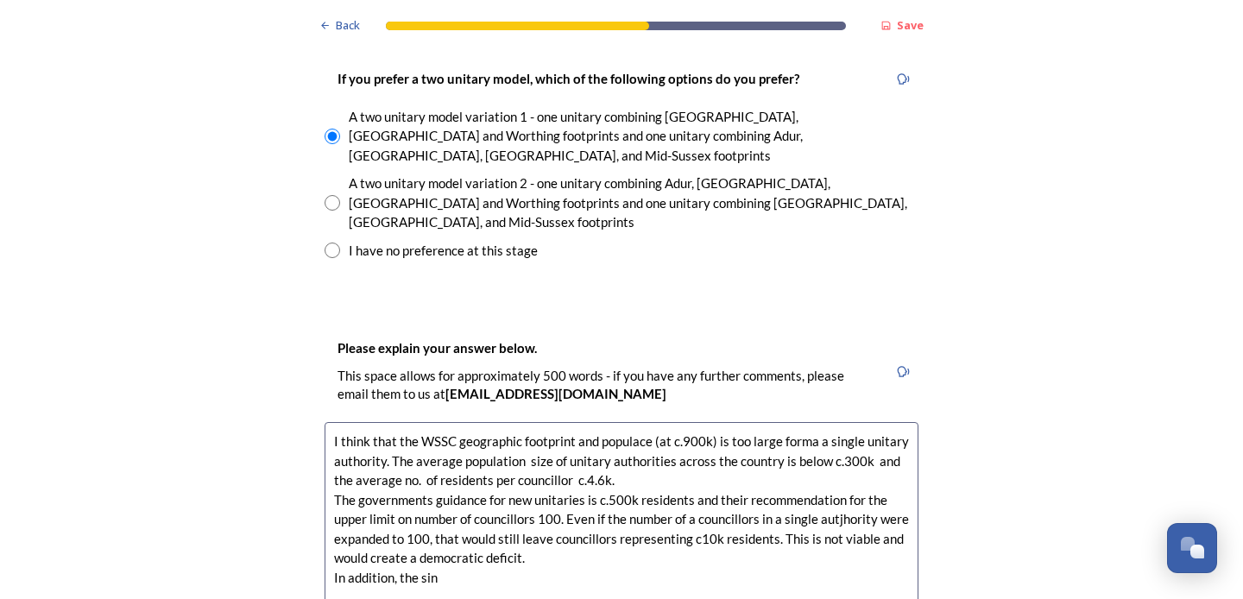
click at [445, 470] on textarea "I think that the WSSC geographic footprint and populace (at c.900k) is too larg…" at bounding box center [622, 519] width 594 height 194
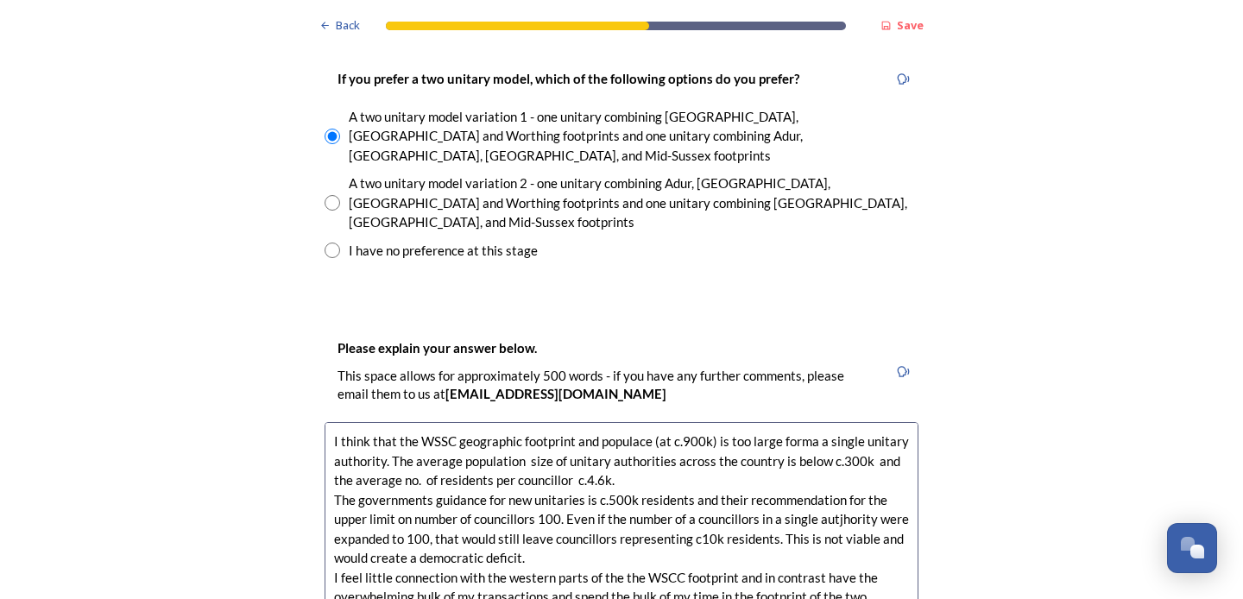
scroll to position [0, 0]
click at [427, 422] on textarea "I think that the WSSC geographic footprint and populace (at c.900k) is too larg…" at bounding box center [622, 519] width 594 height 194
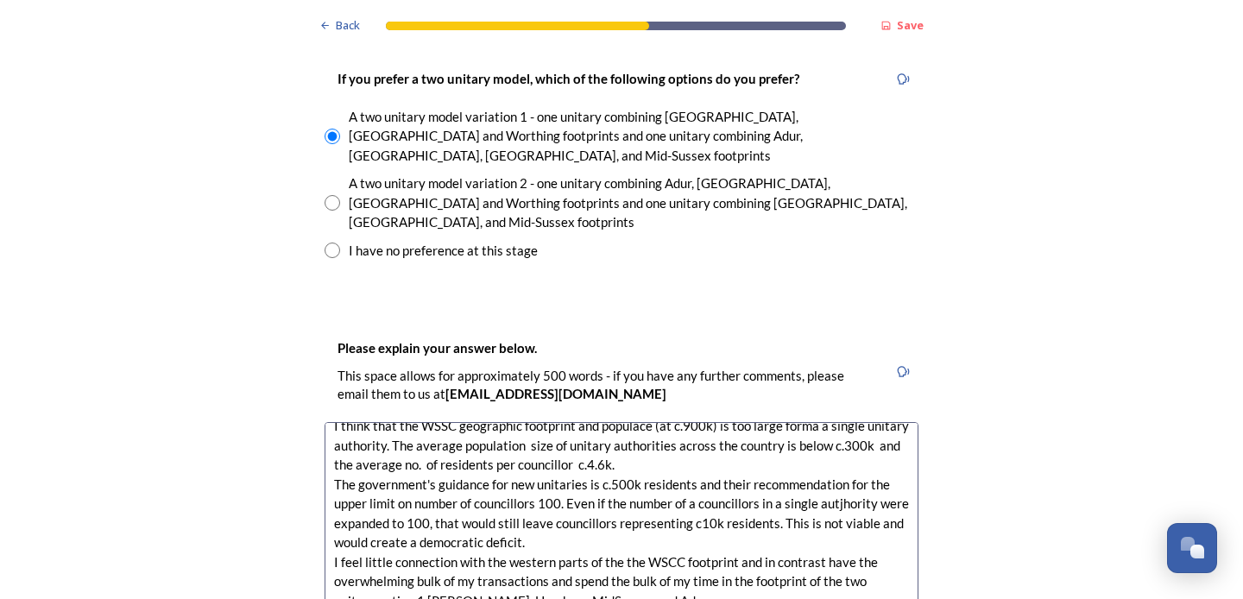
scroll to position [15, 0]
click at [696, 422] on textarea "I think that the WSSC geographic footprint and populace (at c.900k) is too larg…" at bounding box center [622, 519] width 594 height 194
click at [712, 422] on textarea "I think that the WSSC geographic footprint and populace (at c.900k) is too larg…" at bounding box center [622, 519] width 594 height 194
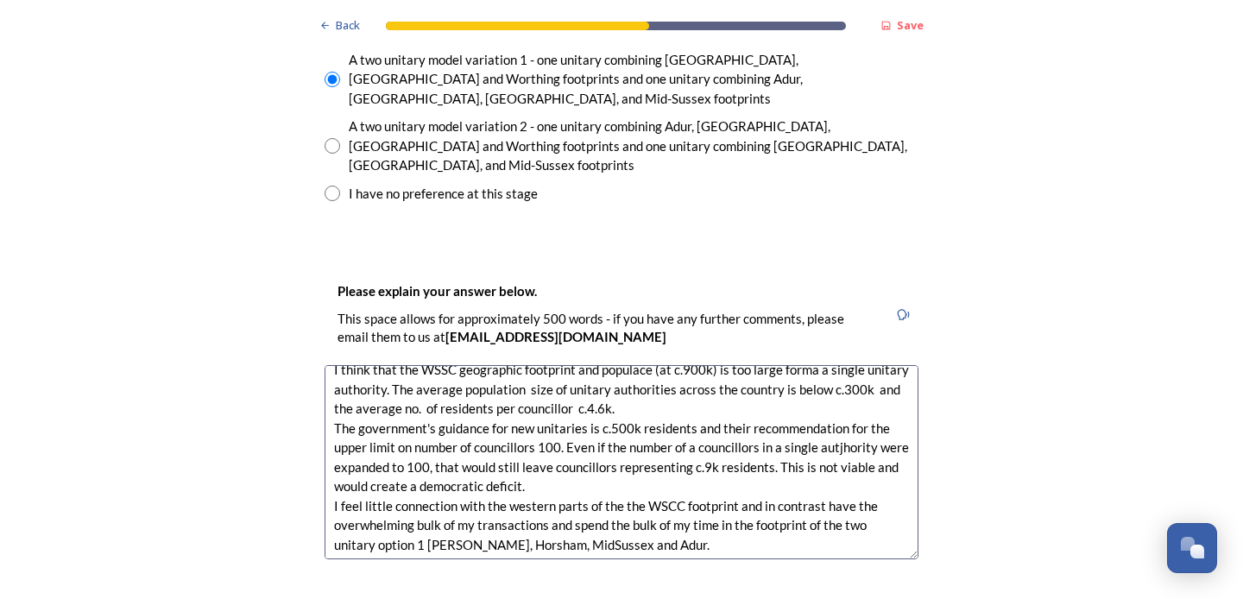
scroll to position [2619, 0]
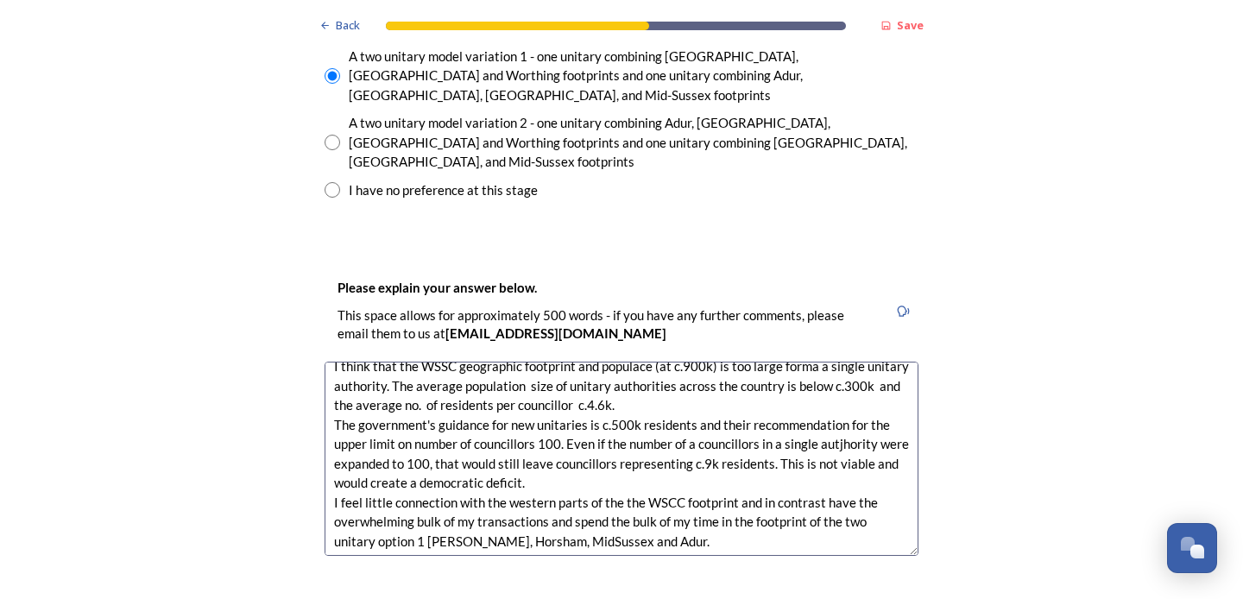
click at [534, 372] on textarea "I think that the WSSC geographic footprint and populace (at c.900k) is too larg…" at bounding box center [622, 459] width 594 height 194
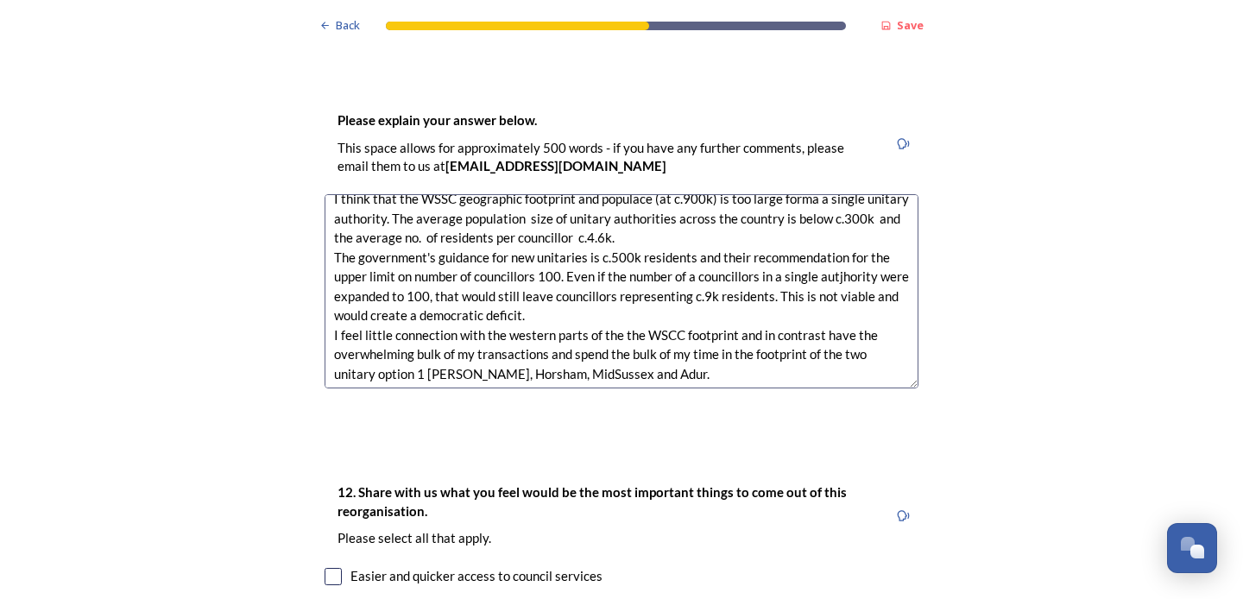
scroll to position [2788, 0]
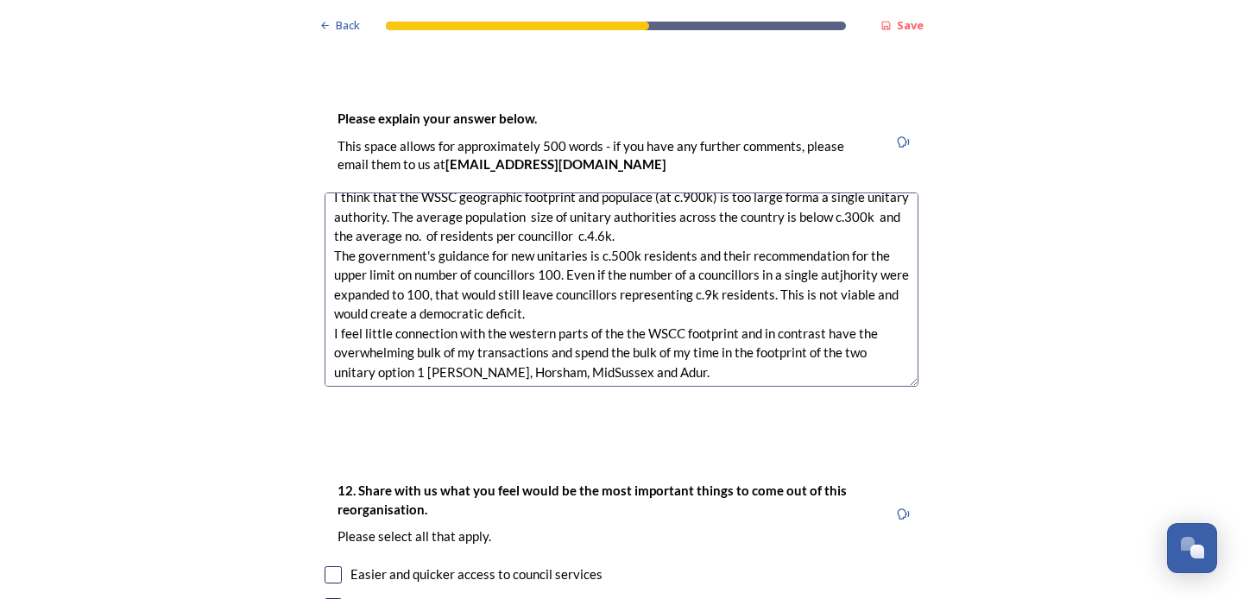
click at [441, 243] on textarea "I think that the WSSC geographic footprint and populace (at c.900k) is too larg…" at bounding box center [622, 290] width 594 height 194
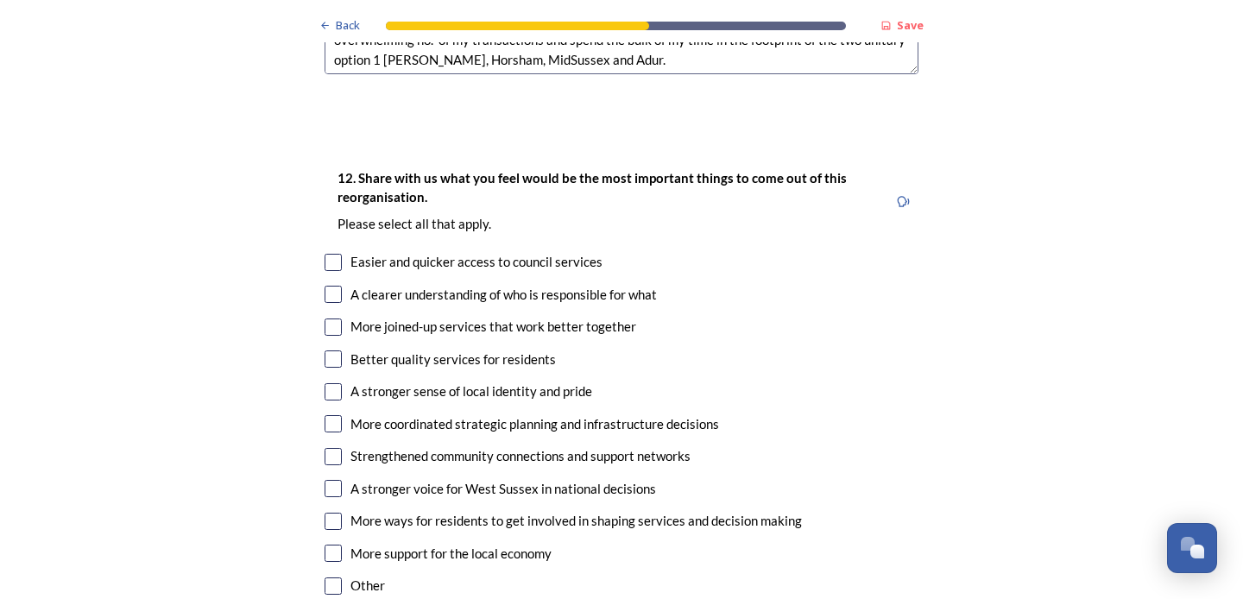
scroll to position [3107, 0]
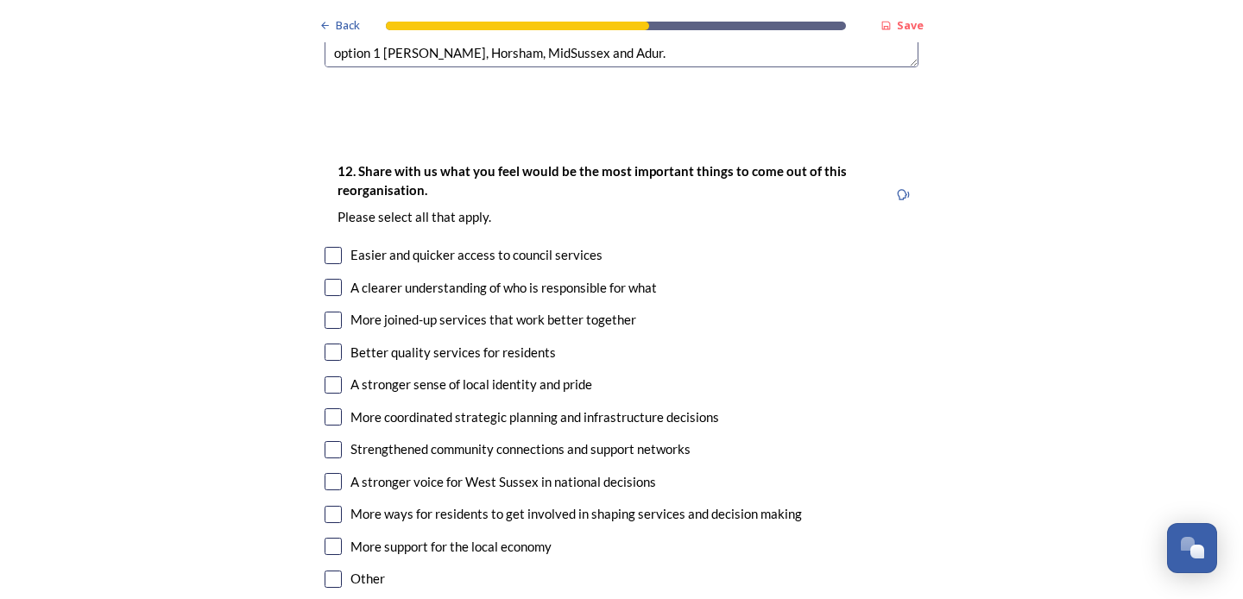
type textarea "I think that the WSSC geographic footprint and populace (at c.900k) is too larg…"
click at [332, 279] on input "checkbox" at bounding box center [333, 287] width 17 height 17
checkbox input "true"
click at [332, 312] on input "checkbox" at bounding box center [333, 320] width 17 height 17
checkbox input "true"
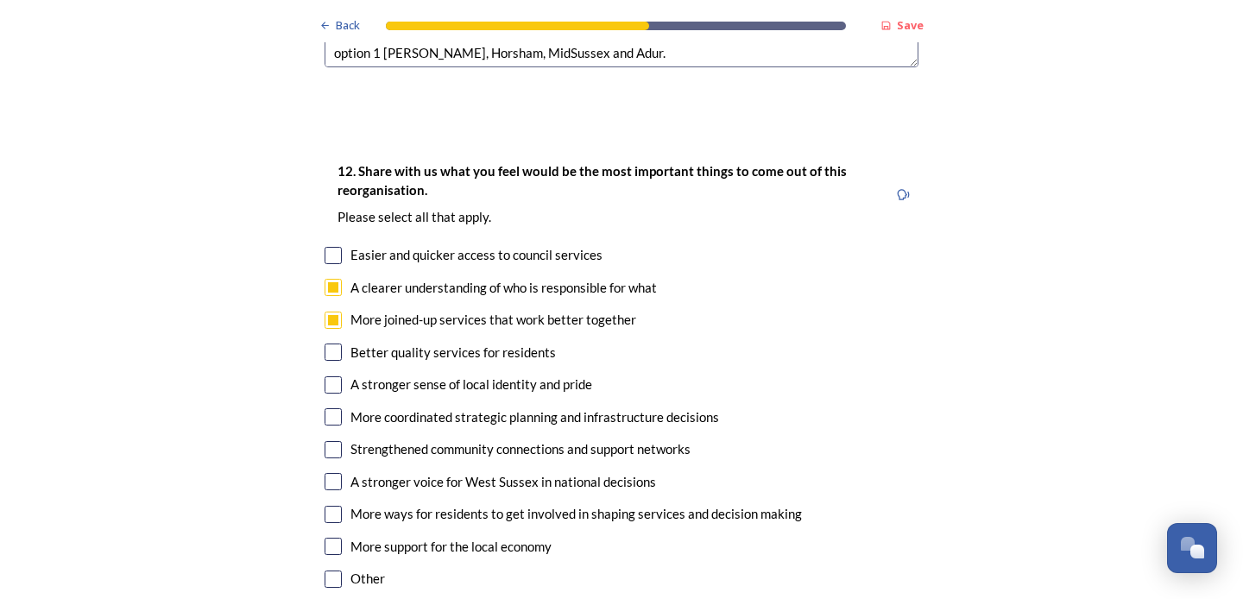
click at [336, 376] on input "checkbox" at bounding box center [333, 384] width 17 height 17
checkbox input "true"
click at [338, 408] on input "checkbox" at bounding box center [333, 416] width 17 height 17
checkbox input "true"
click at [333, 344] on input "checkbox" at bounding box center [333, 352] width 17 height 17
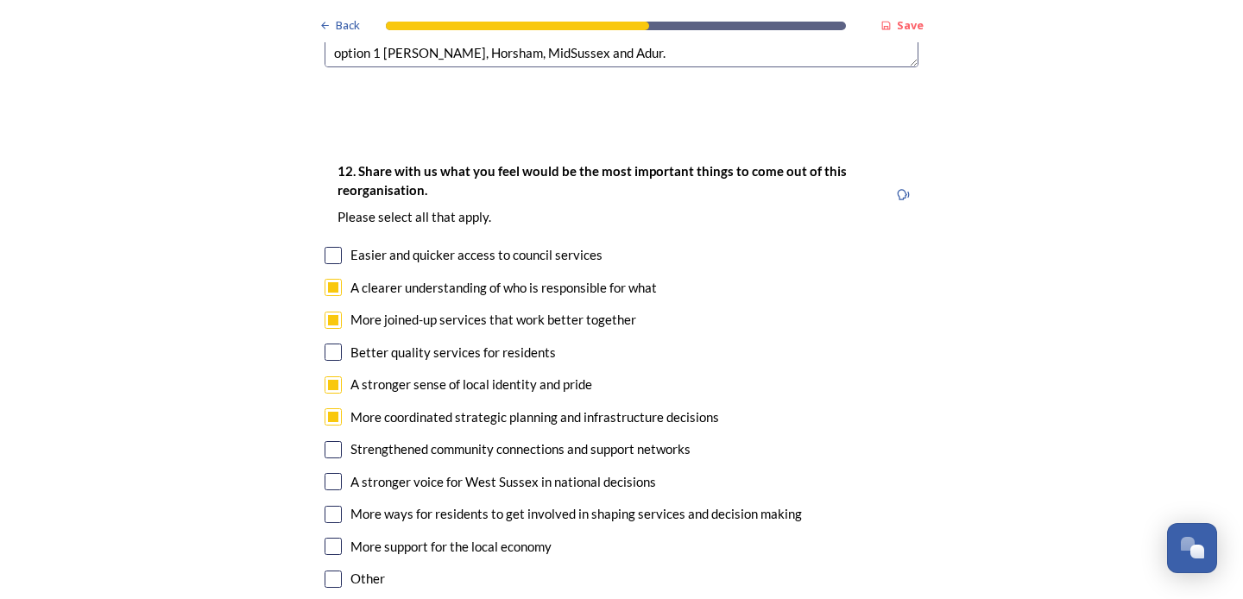
checkbox input "true"
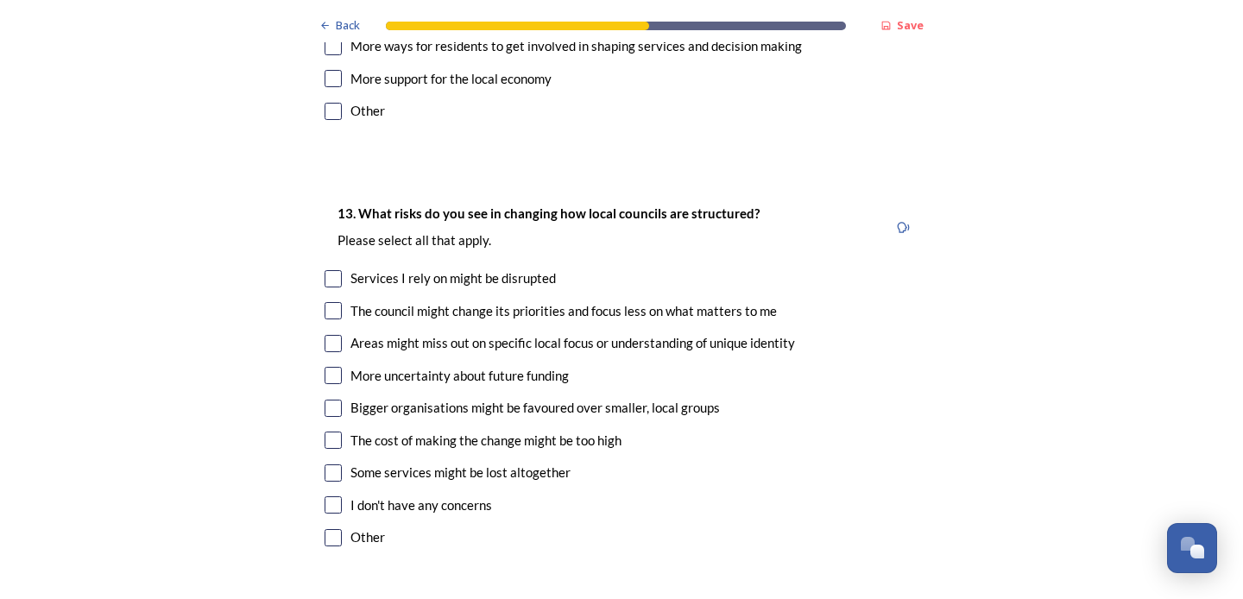
scroll to position [3577, 0]
click at [331, 495] on input "checkbox" at bounding box center [333, 503] width 17 height 17
checkbox input "true"
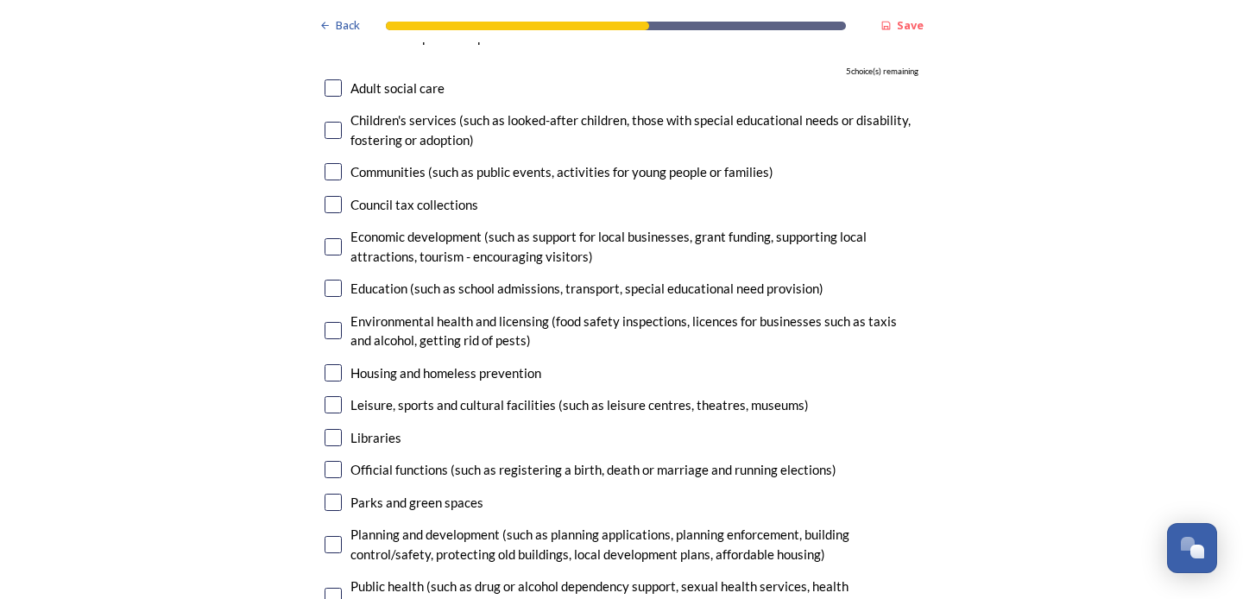
scroll to position [4248, 0]
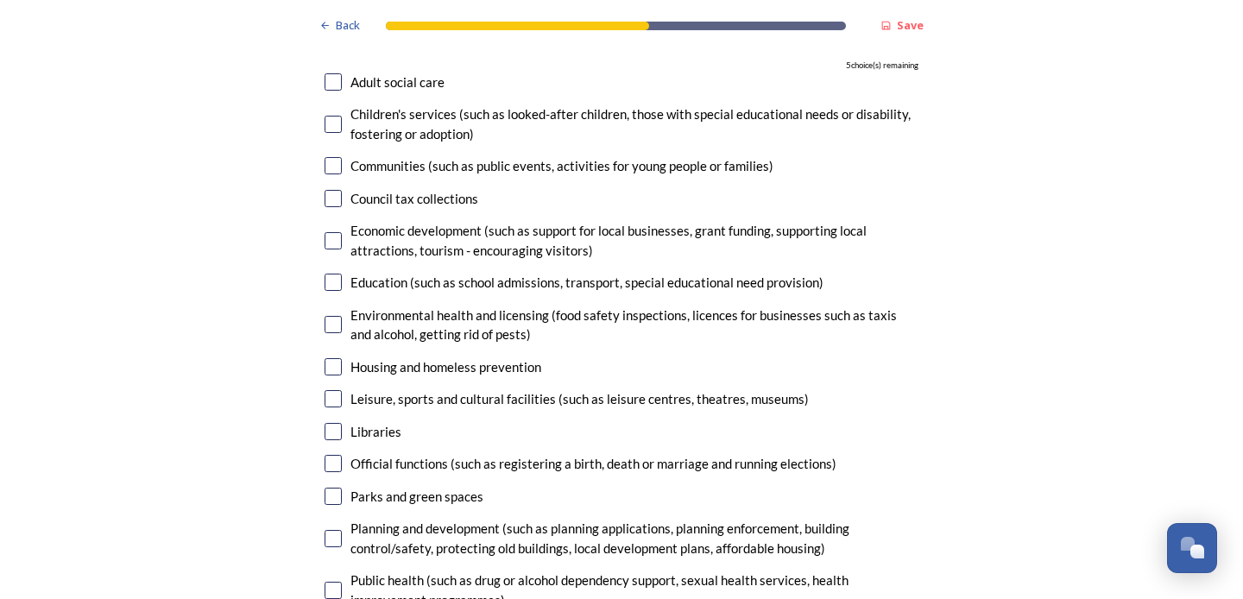
click at [332, 358] on input "checkbox" at bounding box center [333, 366] width 17 height 17
checkbox input "true"
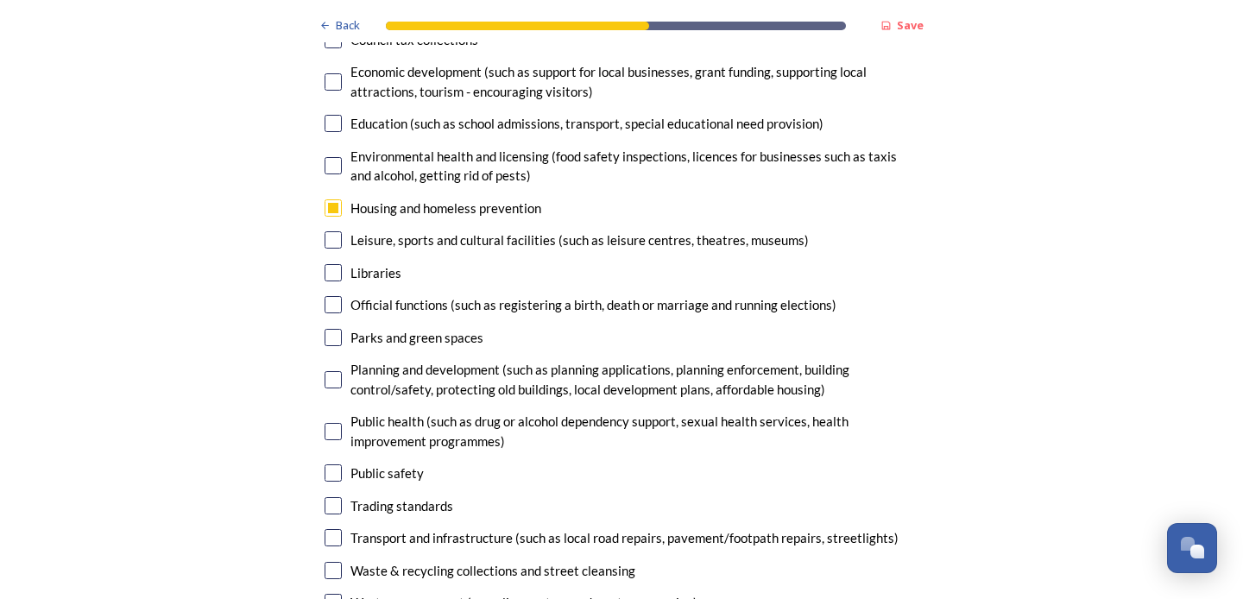
scroll to position [4422, 0]
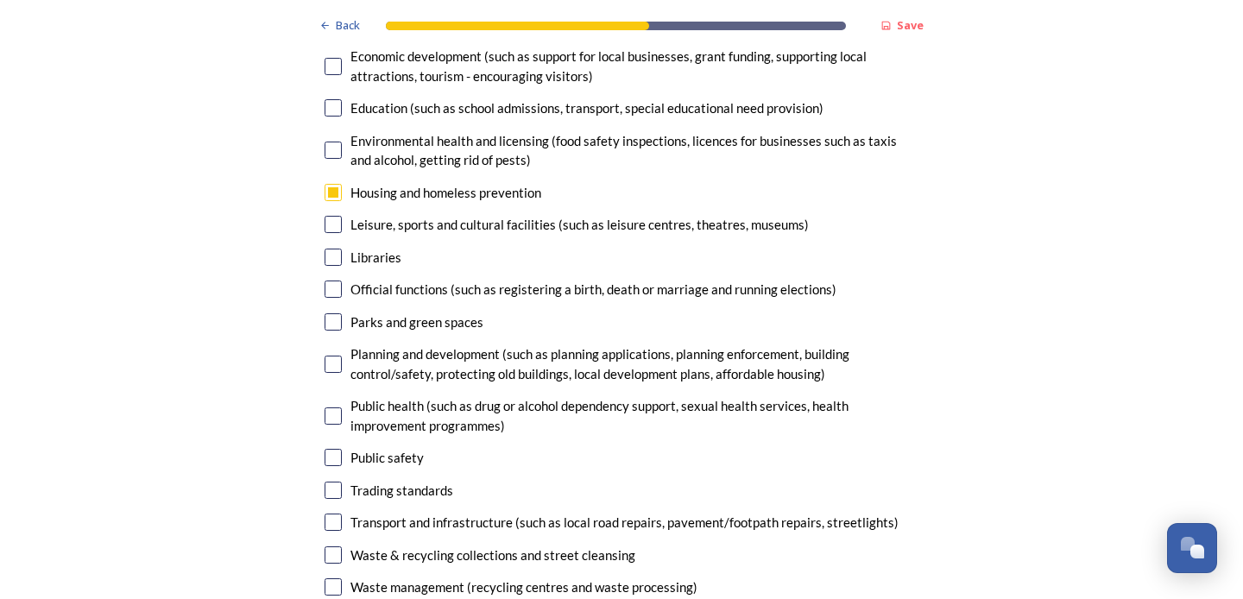
click at [330, 514] on input "checkbox" at bounding box center [333, 522] width 17 height 17
checkbox input "true"
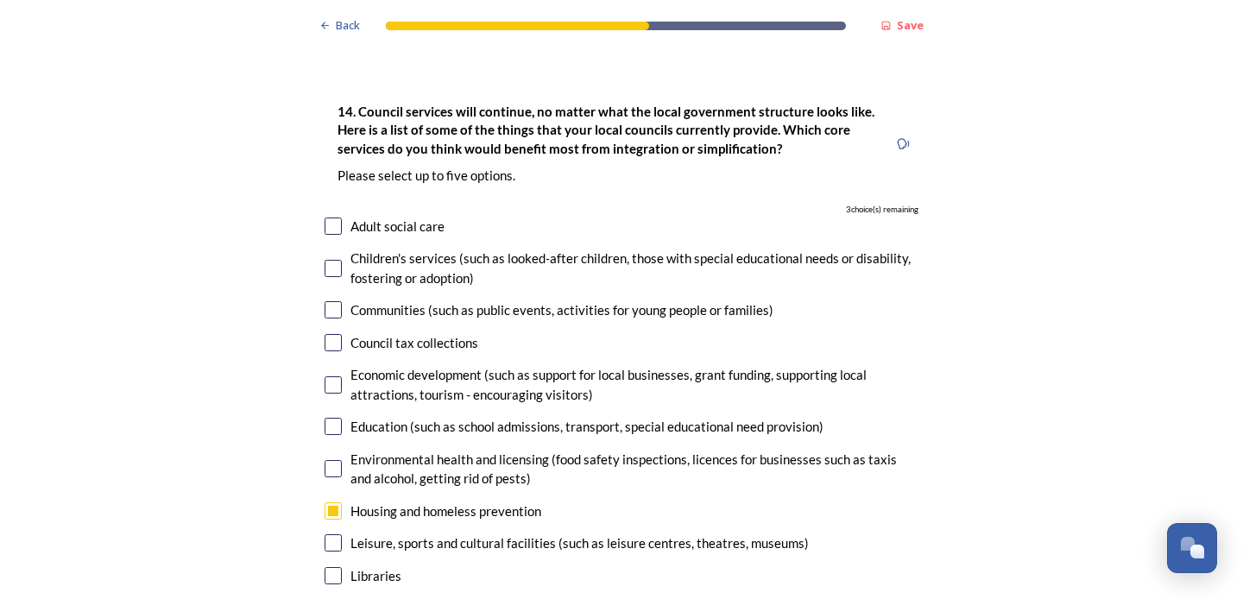
scroll to position [4100, 0]
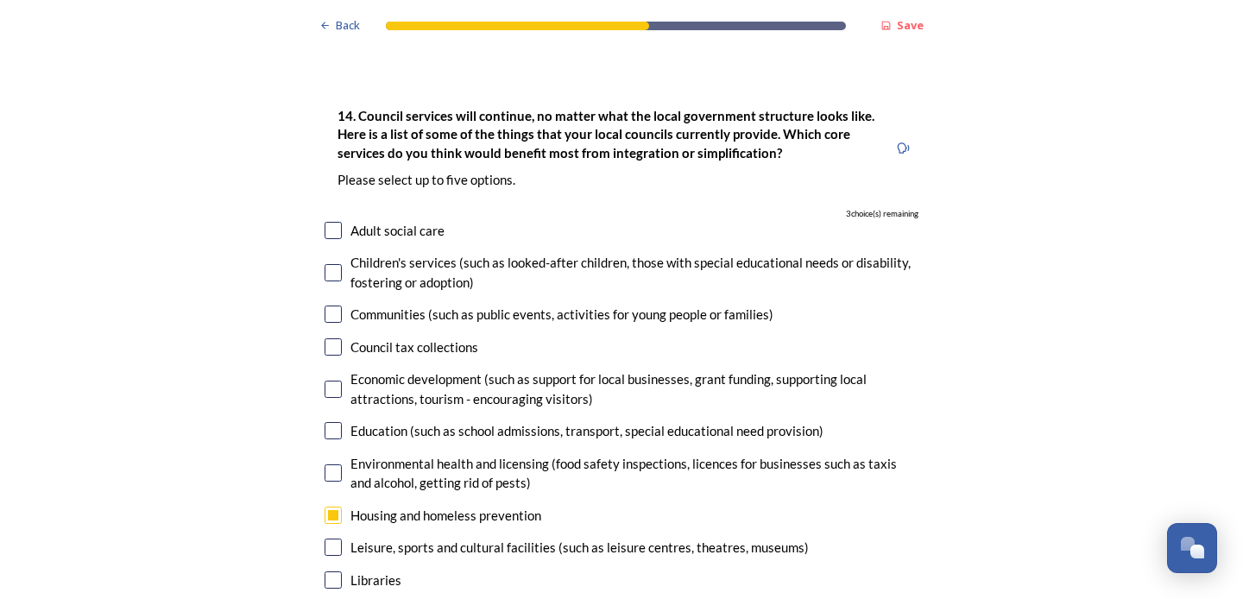
click at [333, 222] on input "checkbox" at bounding box center [333, 230] width 17 height 17
checkbox input "true"
click at [335, 264] on input "checkbox" at bounding box center [333, 272] width 17 height 17
checkbox input "true"
click at [334, 422] on input "checkbox" at bounding box center [333, 430] width 17 height 17
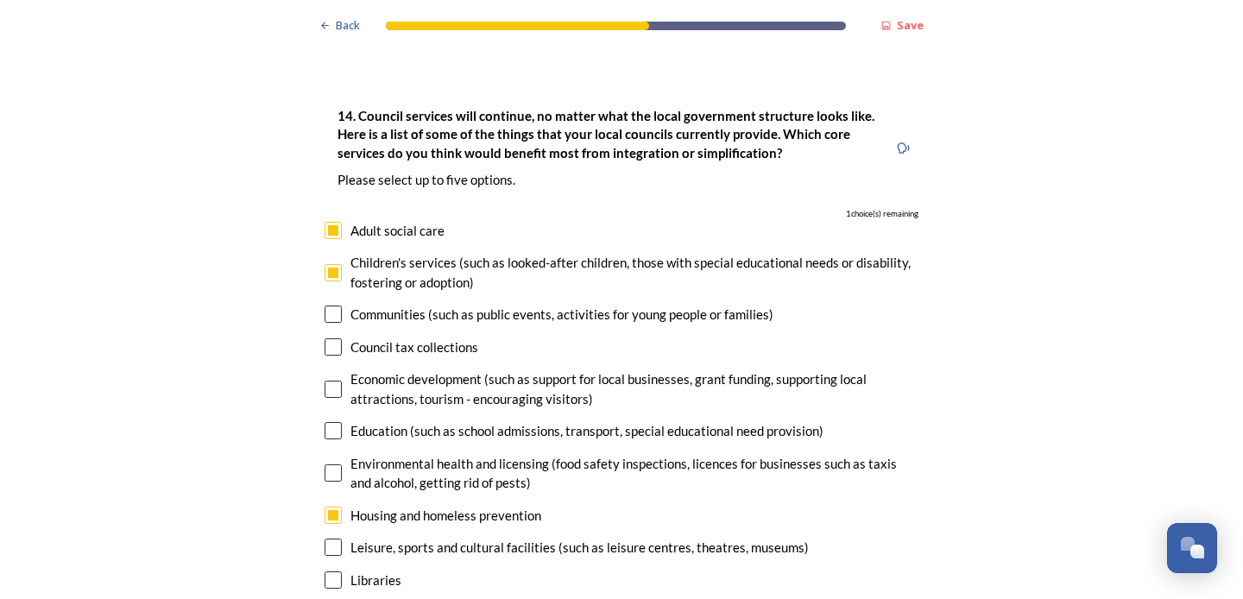
checkbox input "true"
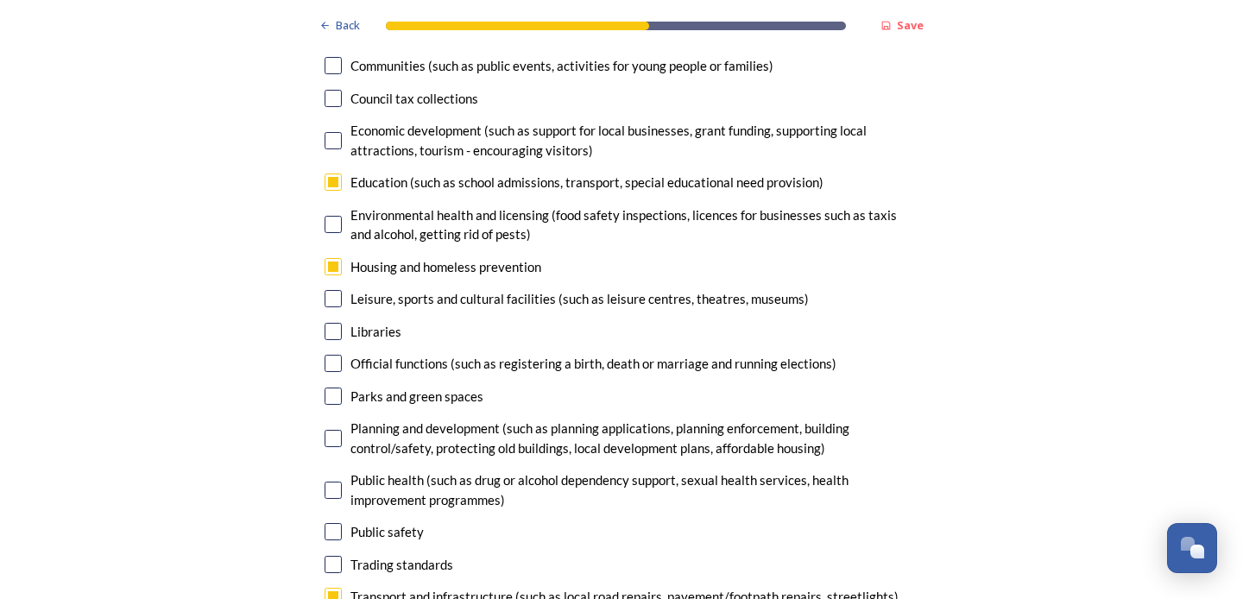
scroll to position [4350, 0]
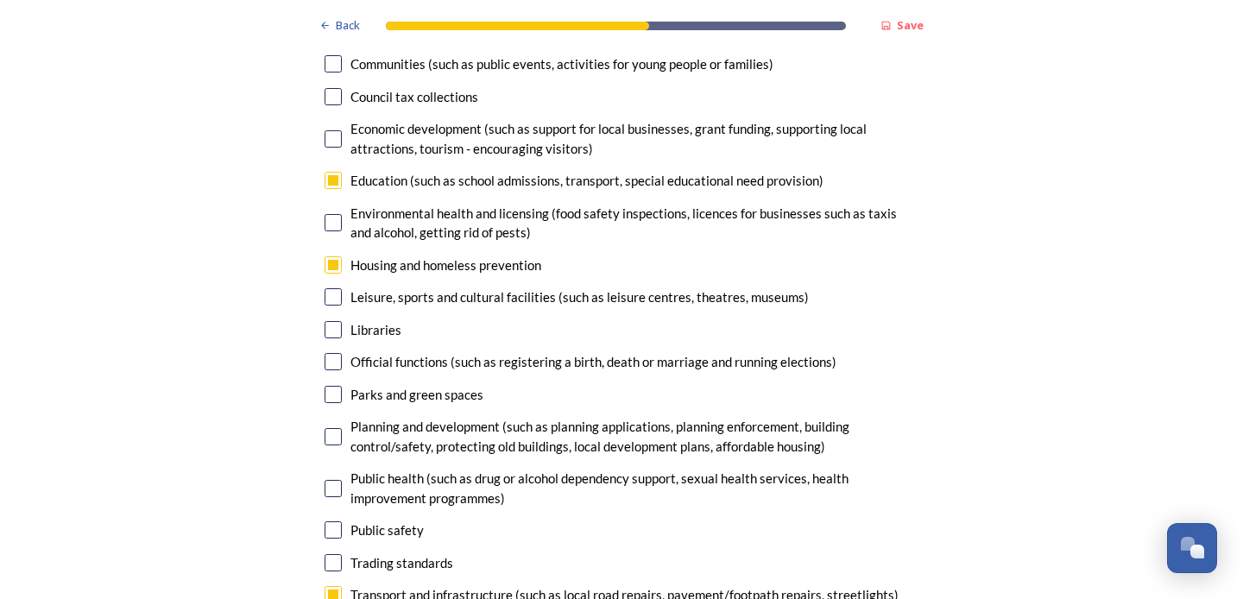
click at [333, 428] on input "checkbox" at bounding box center [333, 436] width 17 height 17
checkbox input "false"
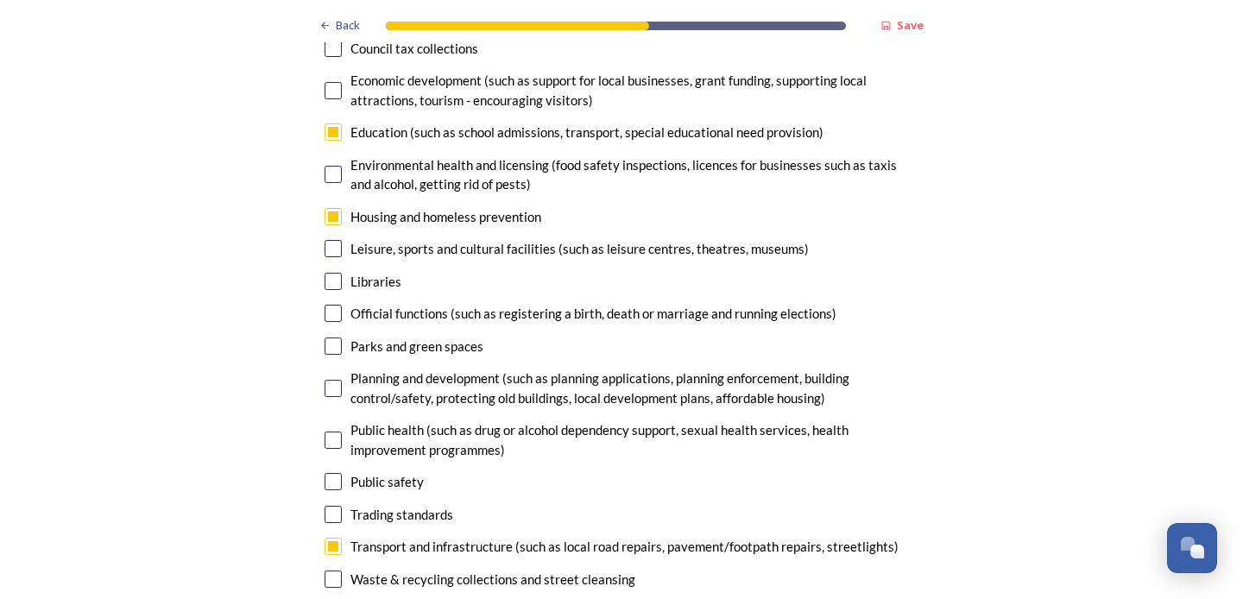
scroll to position [4403, 0]
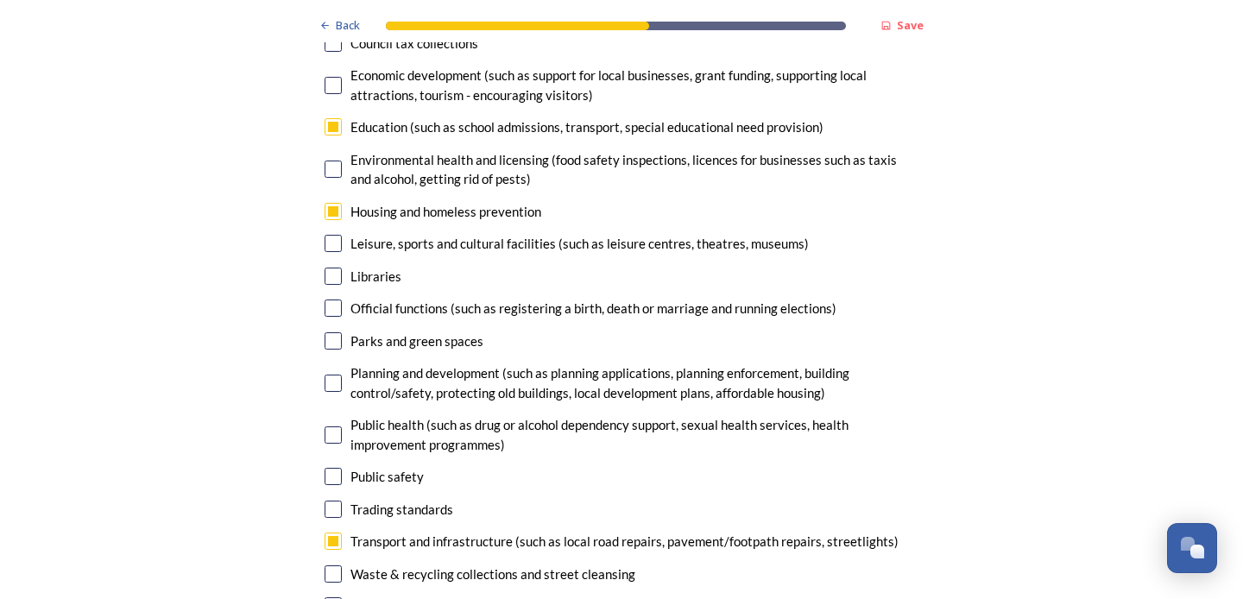
click at [335, 427] on input "checkbox" at bounding box center [333, 435] width 17 height 17
checkbox input "false"
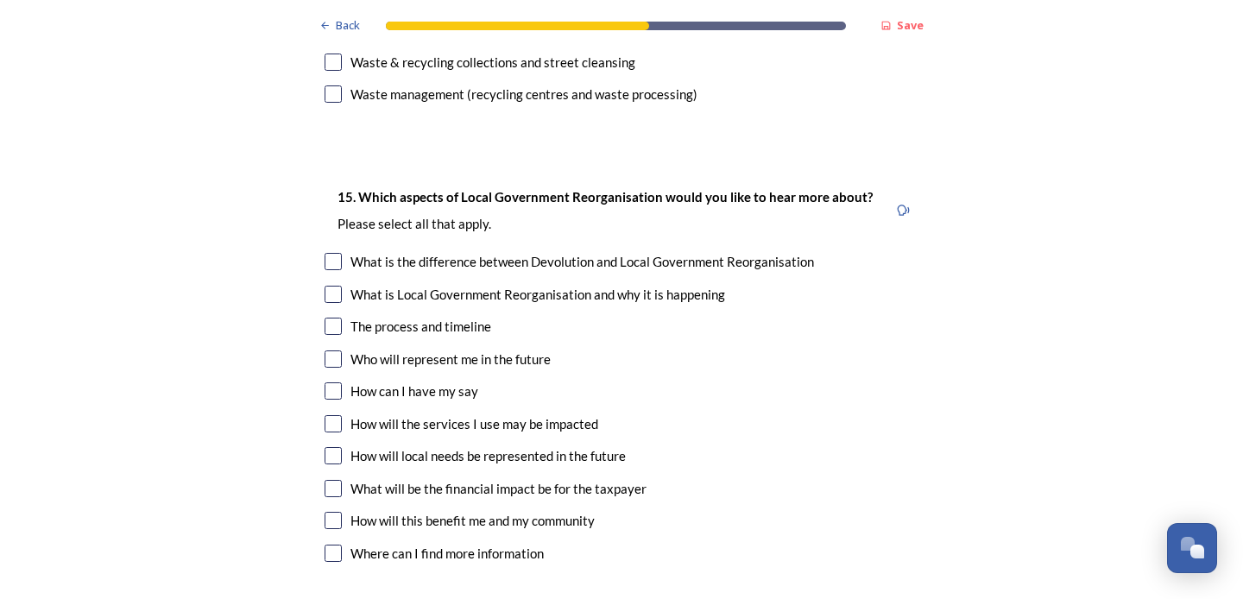
scroll to position [4918, 0]
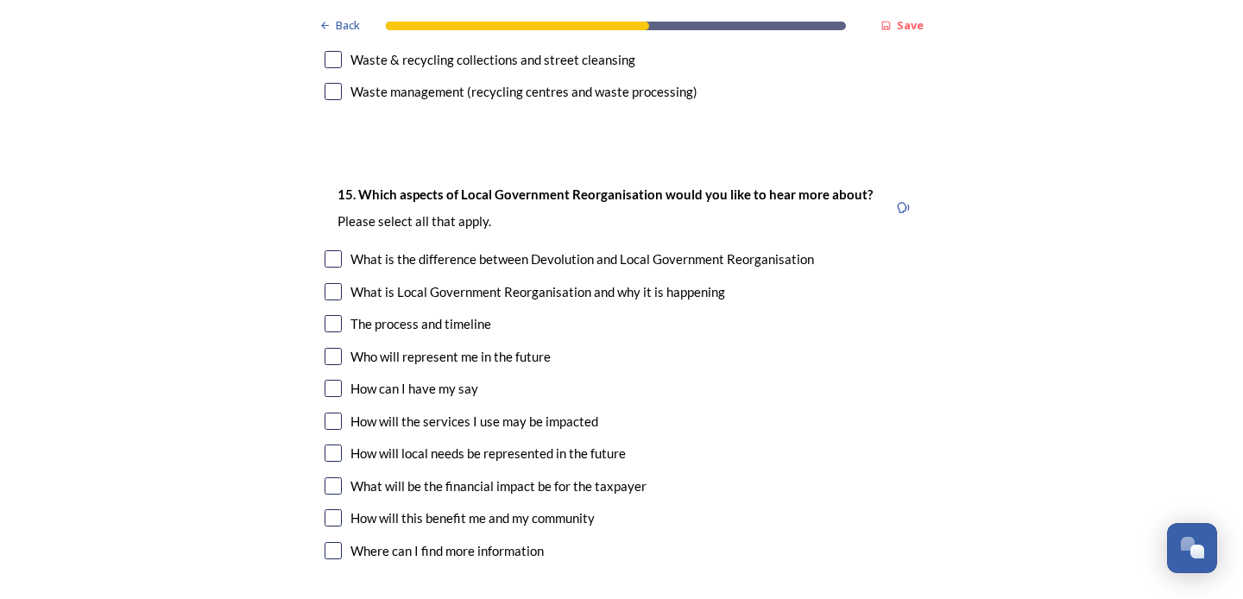
click at [336, 250] on input "checkbox" at bounding box center [333, 258] width 17 height 17
checkbox input "true"
click at [332, 348] on input "checkbox" at bounding box center [333, 356] width 17 height 17
checkbox input "true"
click at [330, 445] on input "checkbox" at bounding box center [333, 453] width 17 height 17
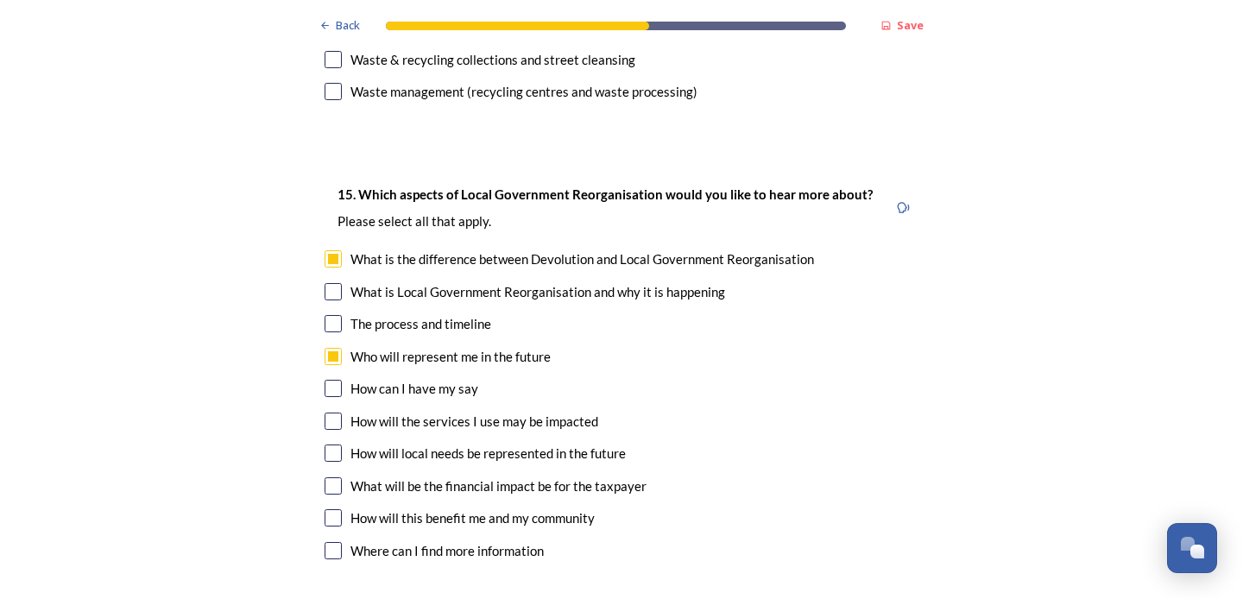
checkbox input "true"
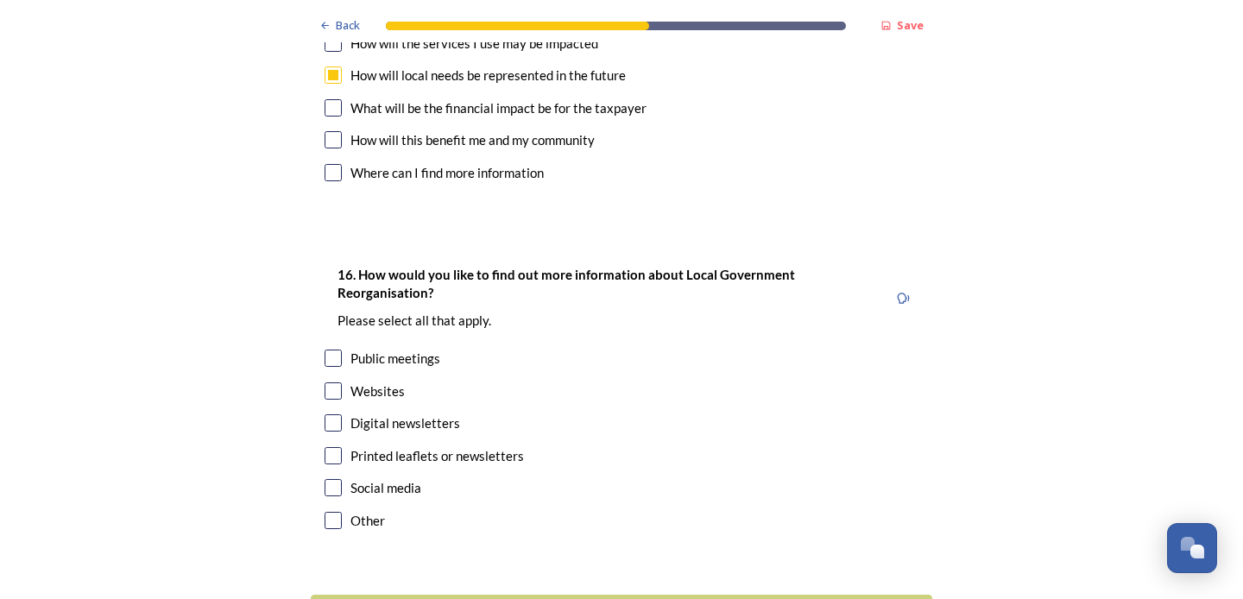
scroll to position [5297, 0]
click at [332, 349] on input "checkbox" at bounding box center [333, 357] width 17 height 17
checkbox input "true"
click at [335, 446] on input "checkbox" at bounding box center [333, 454] width 17 height 17
checkbox input "true"
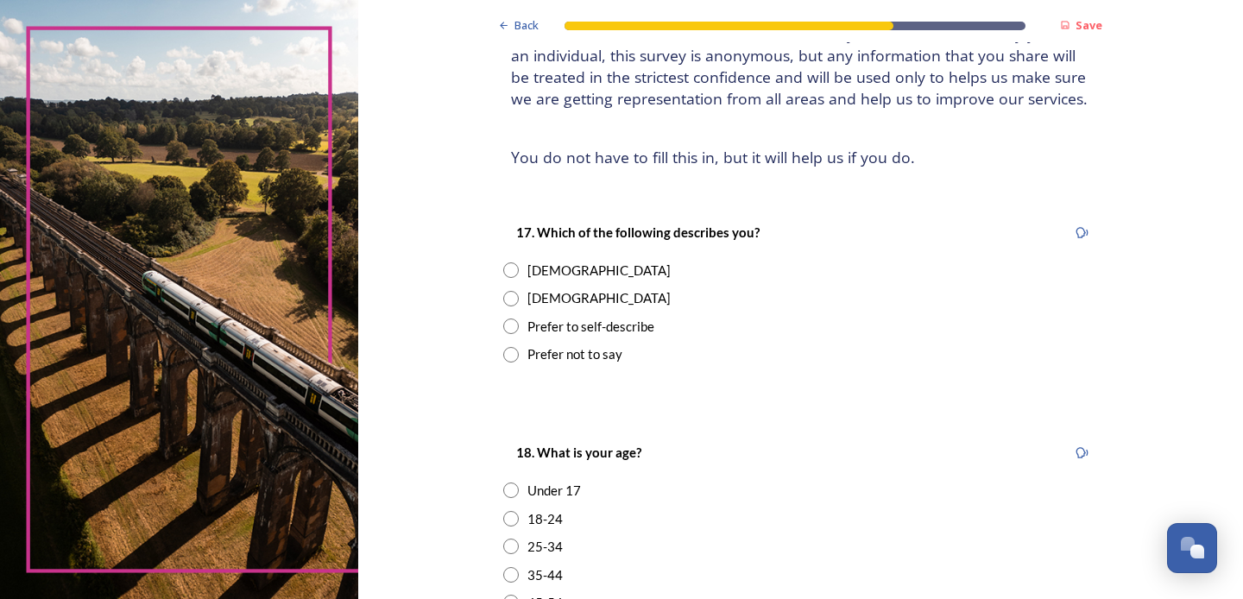
scroll to position [148, 0]
click at [519, 290] on input "radio" at bounding box center [511, 298] width 16 height 16
radio input "true"
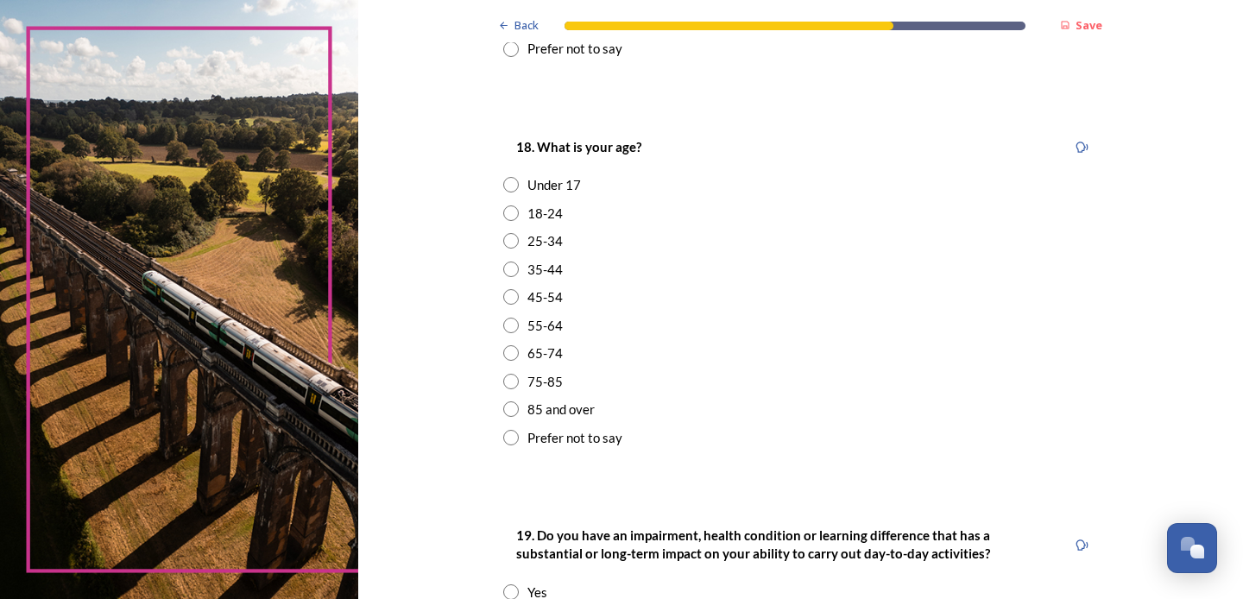
scroll to position [456, 0]
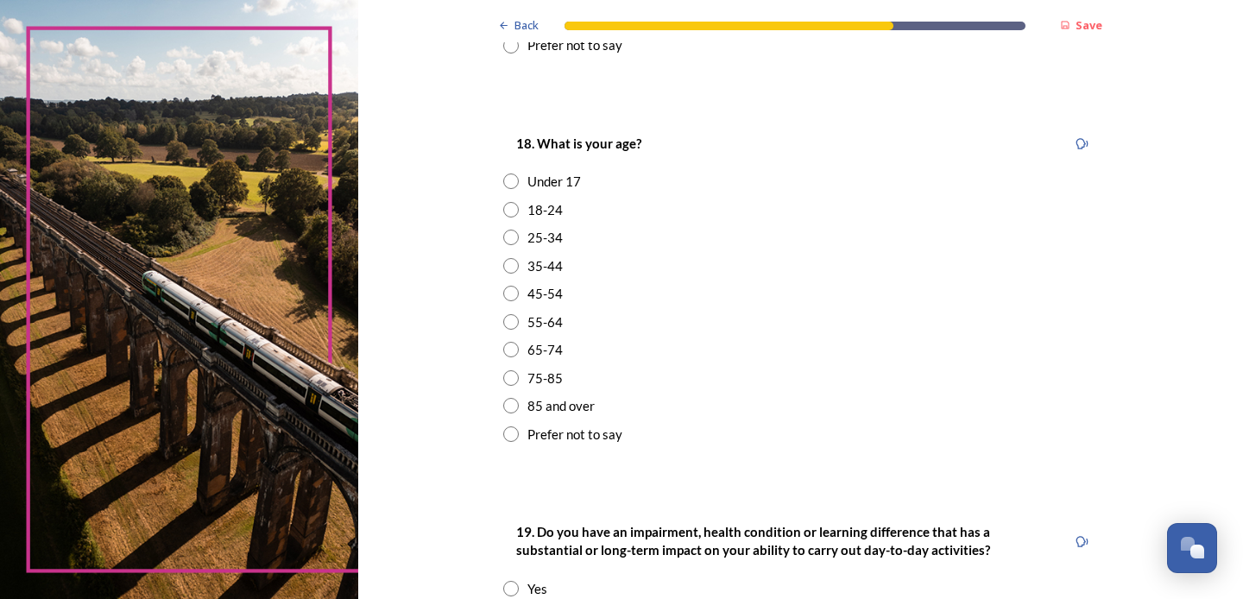
click at [519, 342] on input "radio" at bounding box center [511, 350] width 16 height 16
radio input "true"
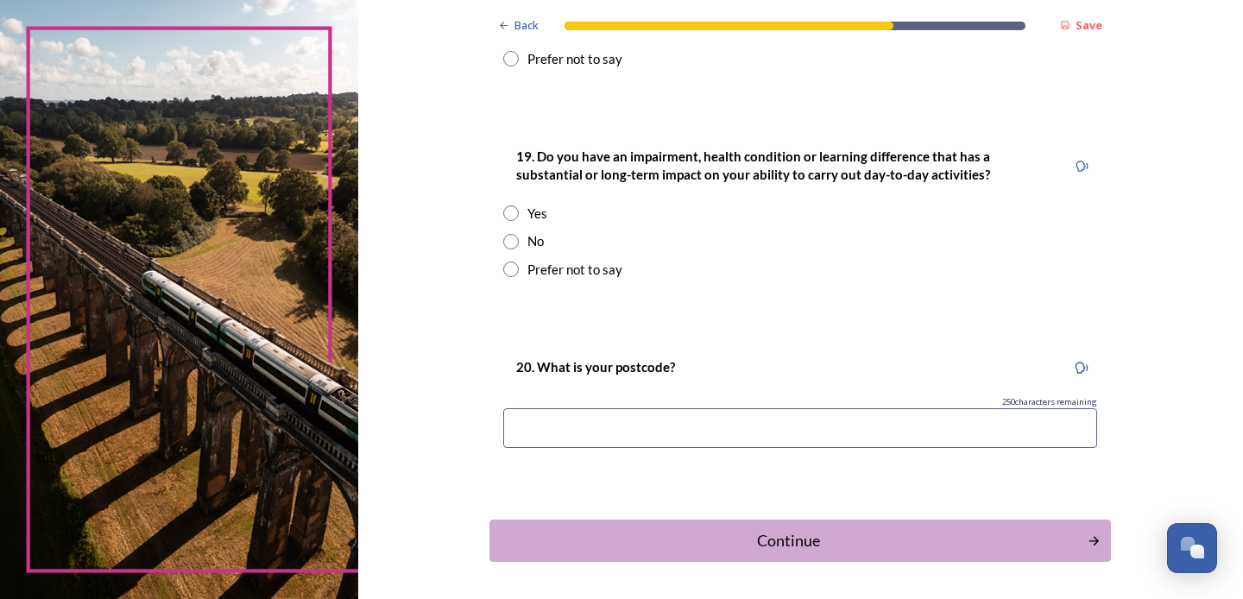
scroll to position [837, 0]
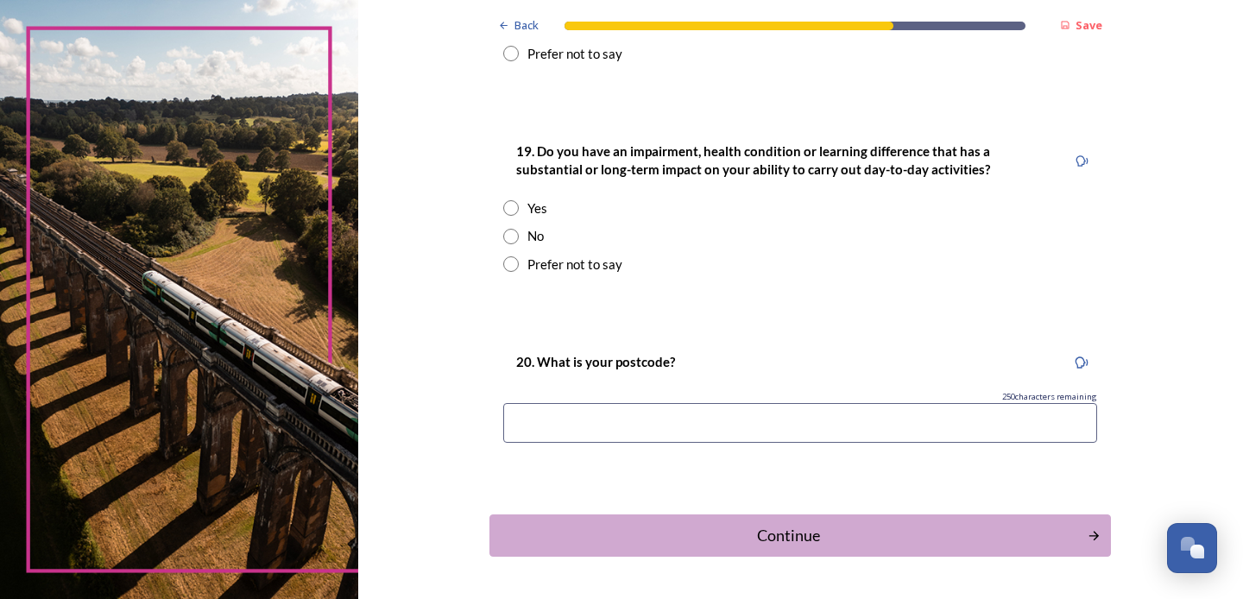
click at [519, 229] on input "radio" at bounding box center [511, 237] width 16 height 16
radio input "true"
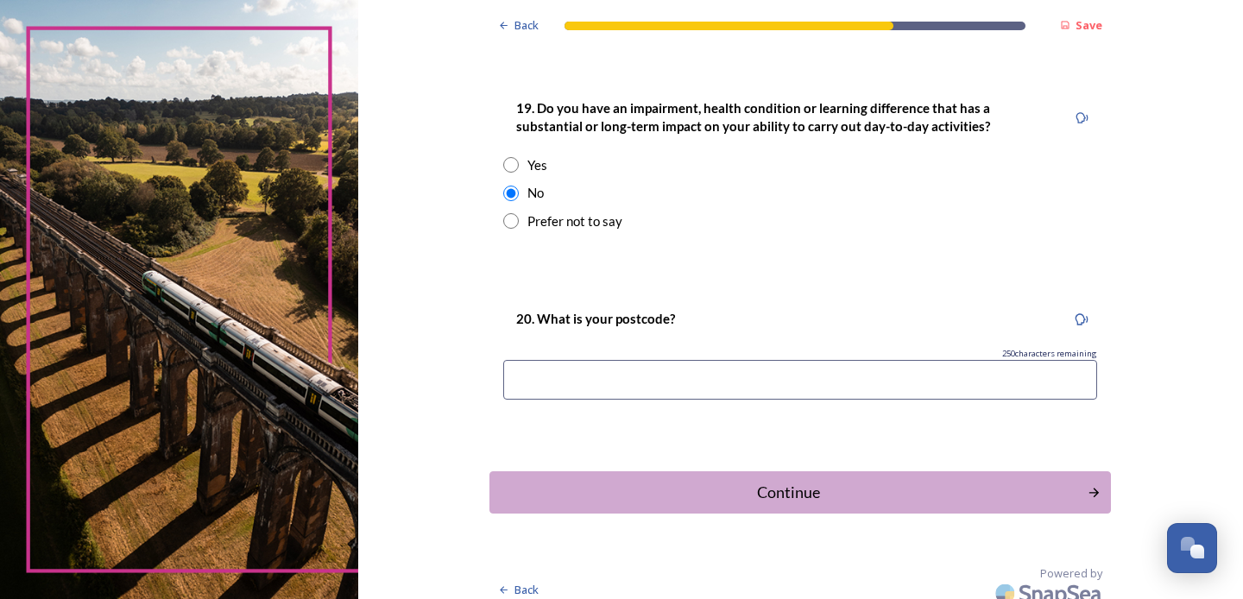
scroll to position [879, 0]
click at [566, 363] on input at bounding box center [800, 381] width 594 height 40
type input "RH16 1JX"
click at [791, 482] on div "Continue" at bounding box center [788, 493] width 585 height 23
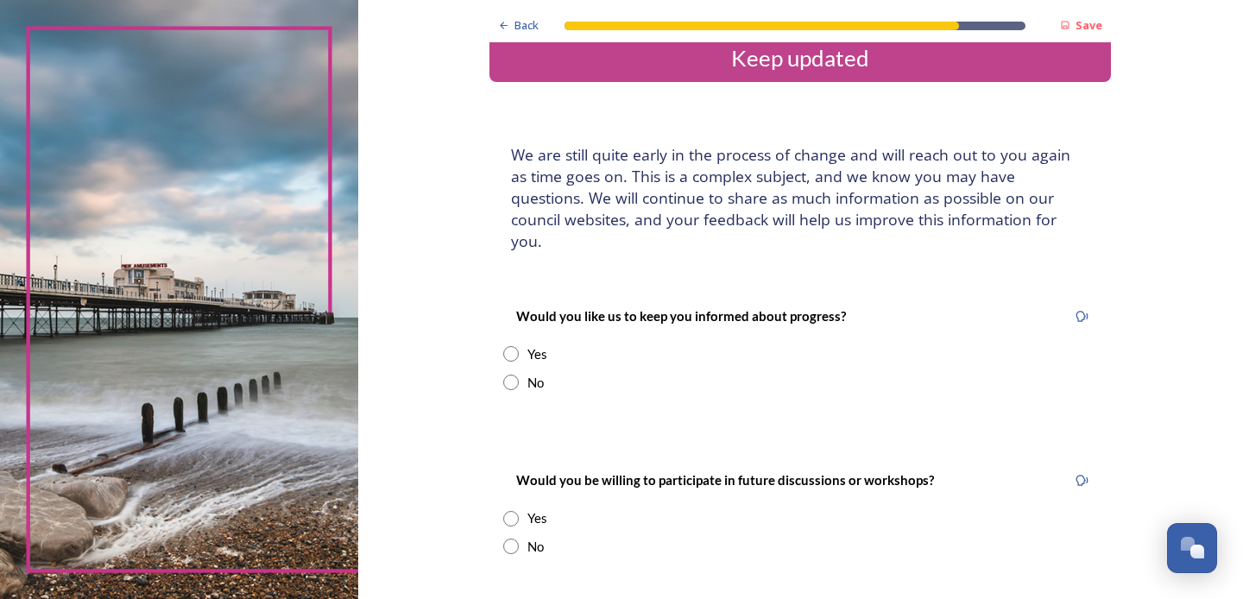
scroll to position [30, 0]
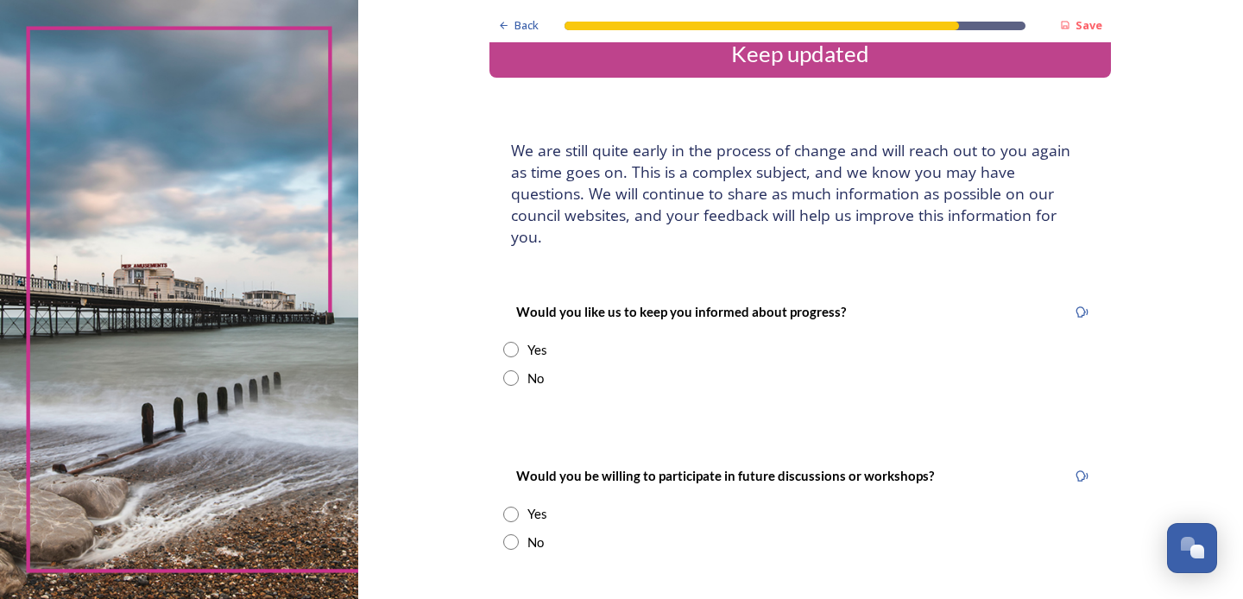
click at [519, 342] on input "radio" at bounding box center [511, 350] width 16 height 16
radio input "true"
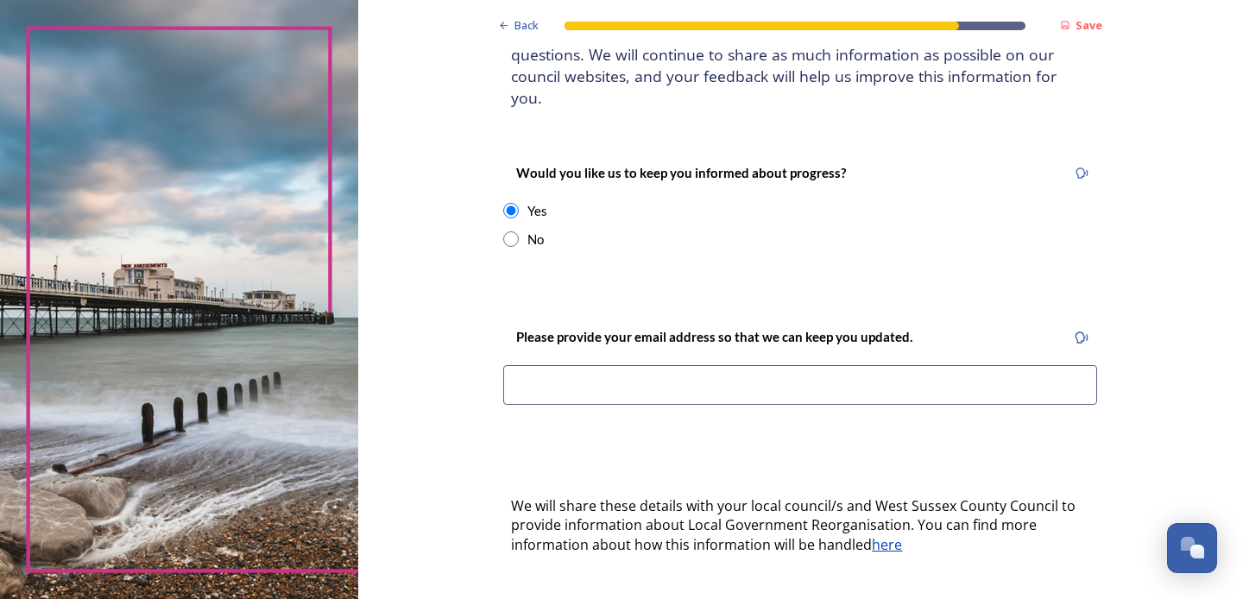
scroll to position [172, 0]
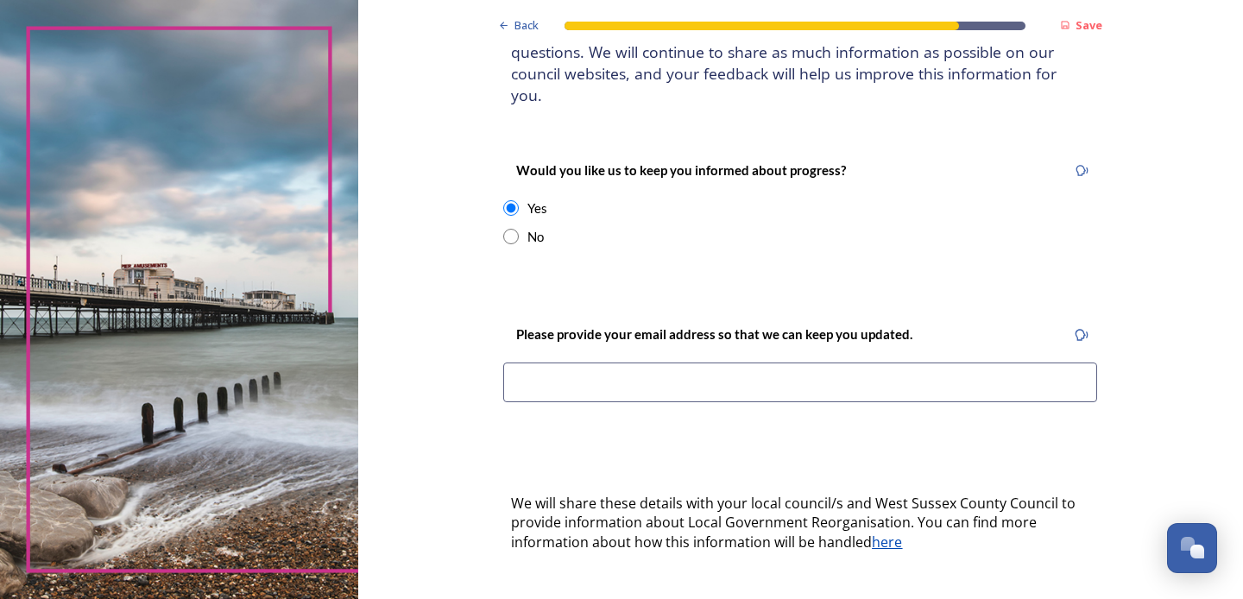
click at [621, 363] on input at bounding box center [800, 383] width 594 height 40
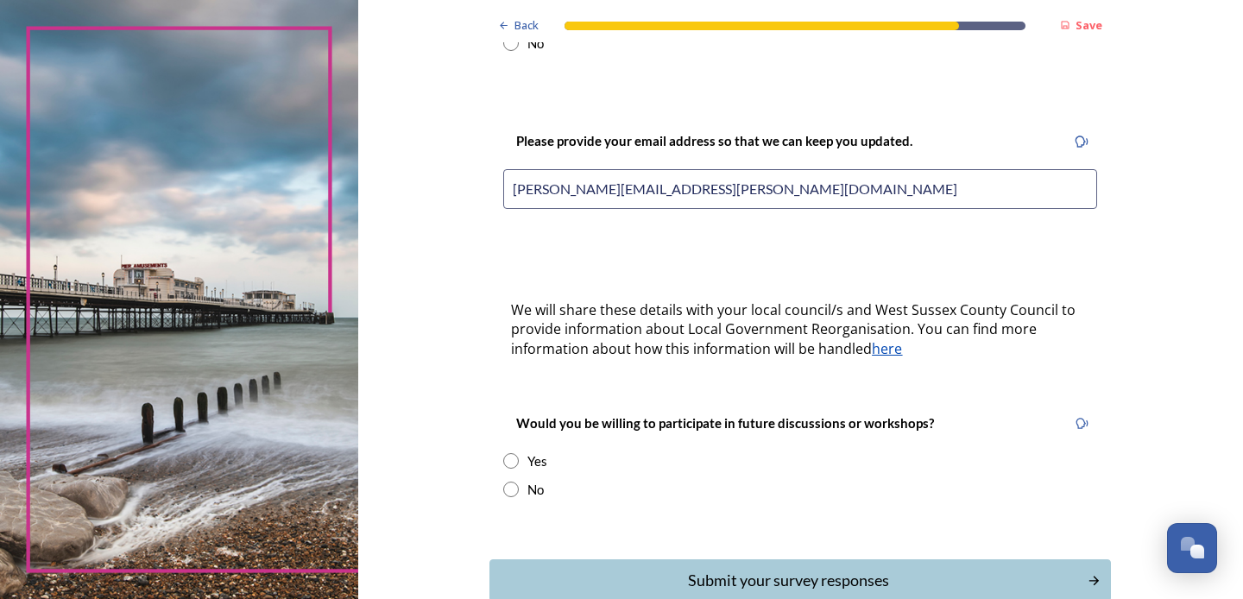
scroll to position [369, 0]
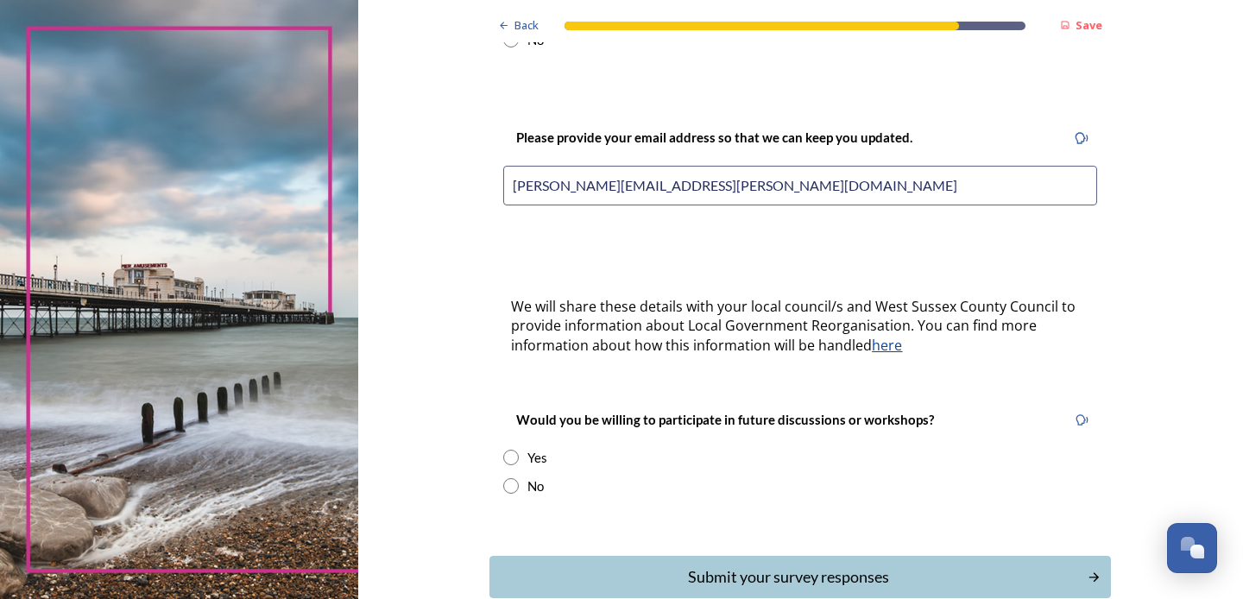
type input "[PERSON_NAME][EMAIL_ADDRESS][PERSON_NAME][DOMAIN_NAME]"
click at [519, 450] on input "radio" at bounding box center [511, 458] width 16 height 16
radio input "true"
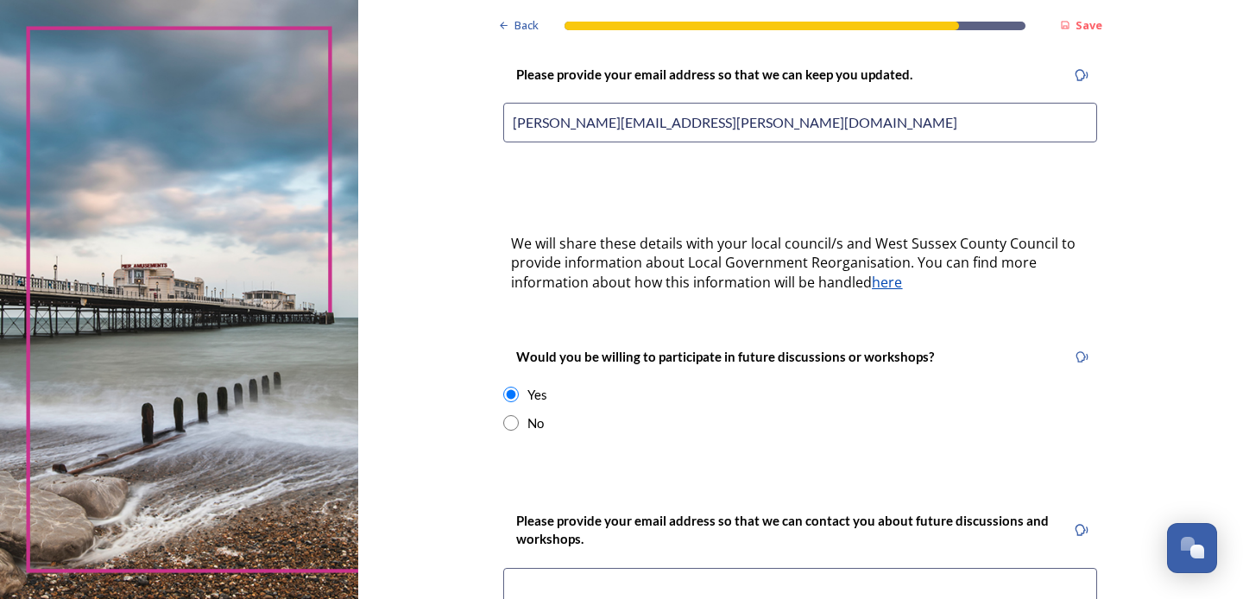
scroll to position [407, 0]
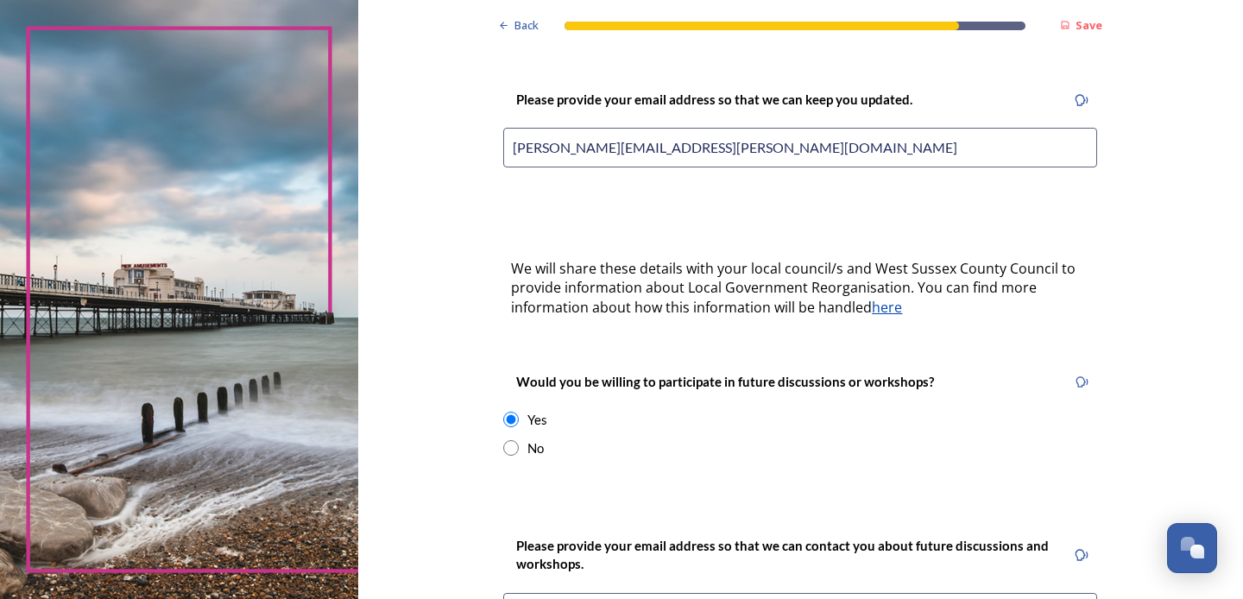
drag, startPoint x: 724, startPoint y: 120, endPoint x: 521, endPoint y: 128, distance: 203.9
click at [521, 128] on div "Back Save Keep updated We are still quite early in the process of change and wi…" at bounding box center [800, 277] width 885 height 1368
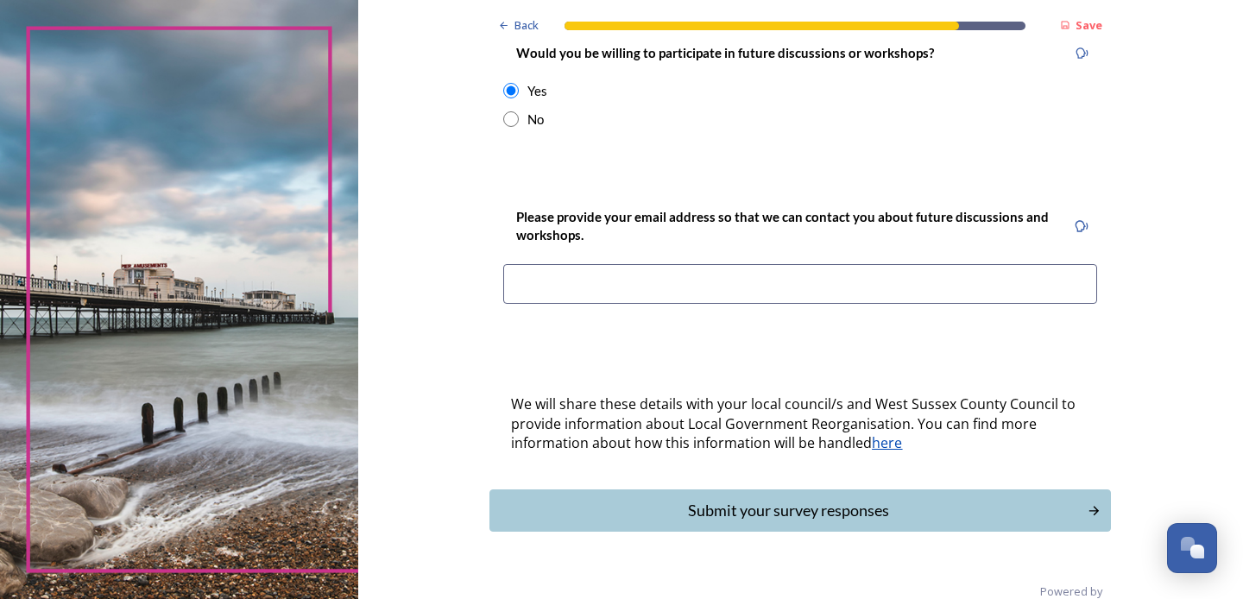
scroll to position [734, 0]
click at [553, 266] on input at bounding box center [800, 286] width 594 height 40
paste input "[PERSON_NAME][EMAIL_ADDRESS][PERSON_NAME][DOMAIN_NAME]"
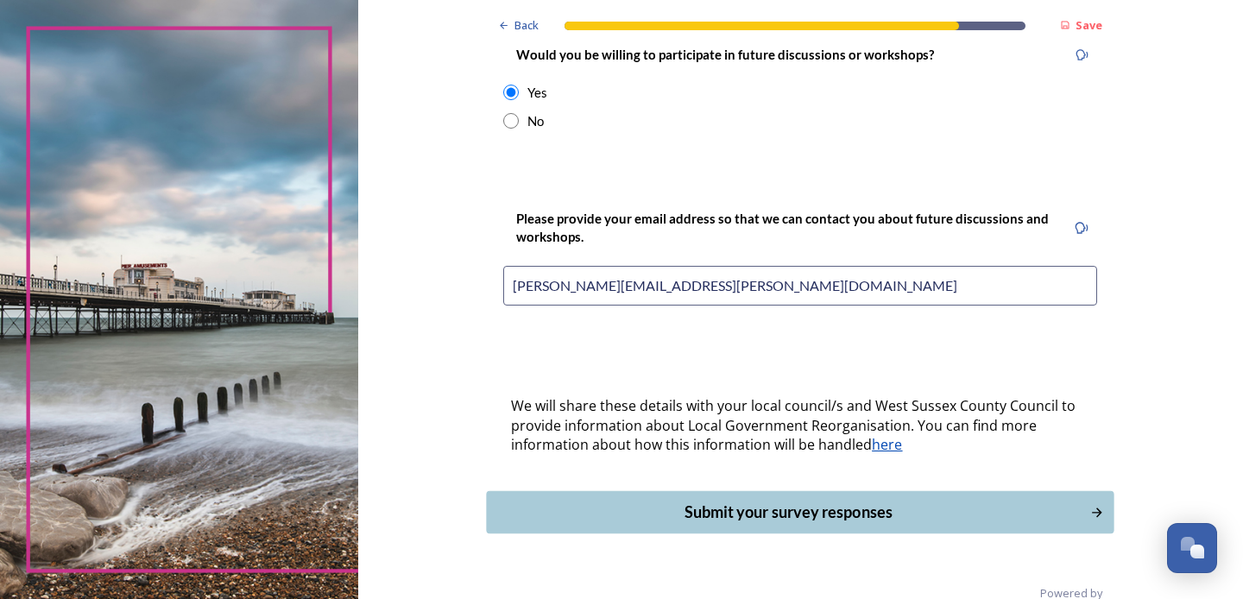
type input "[PERSON_NAME][EMAIL_ADDRESS][PERSON_NAME][DOMAIN_NAME]"
click at [790, 501] on div "Submit your survey responses" at bounding box center [788, 512] width 585 height 23
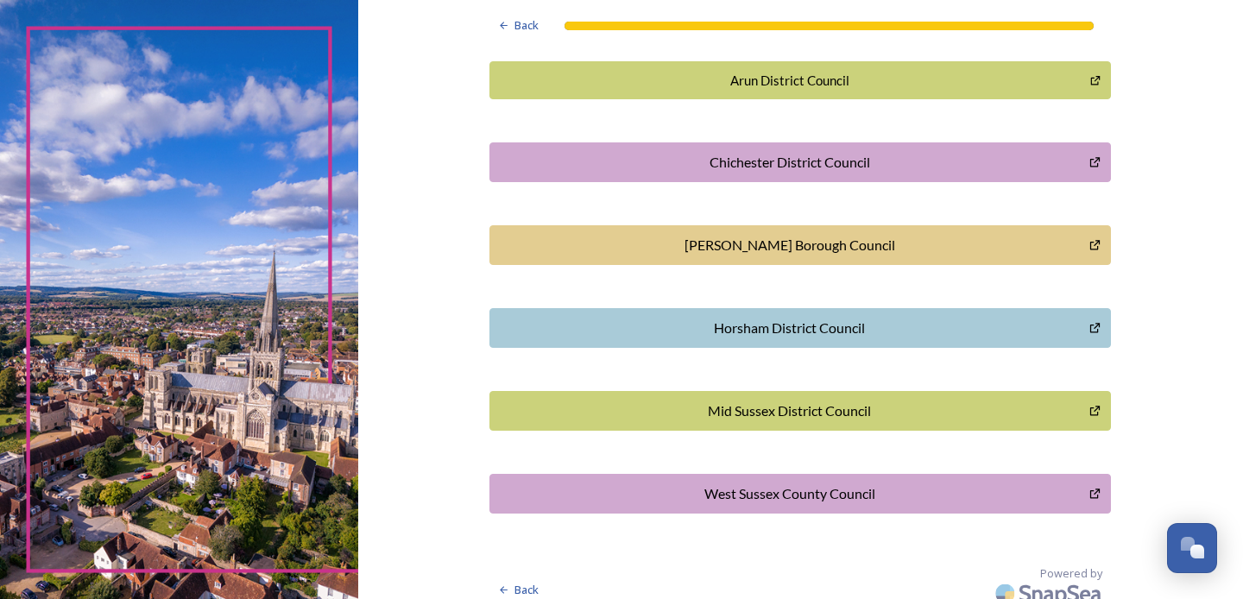
scroll to position [497, 0]
